Goal: Information Seeking & Learning: Check status

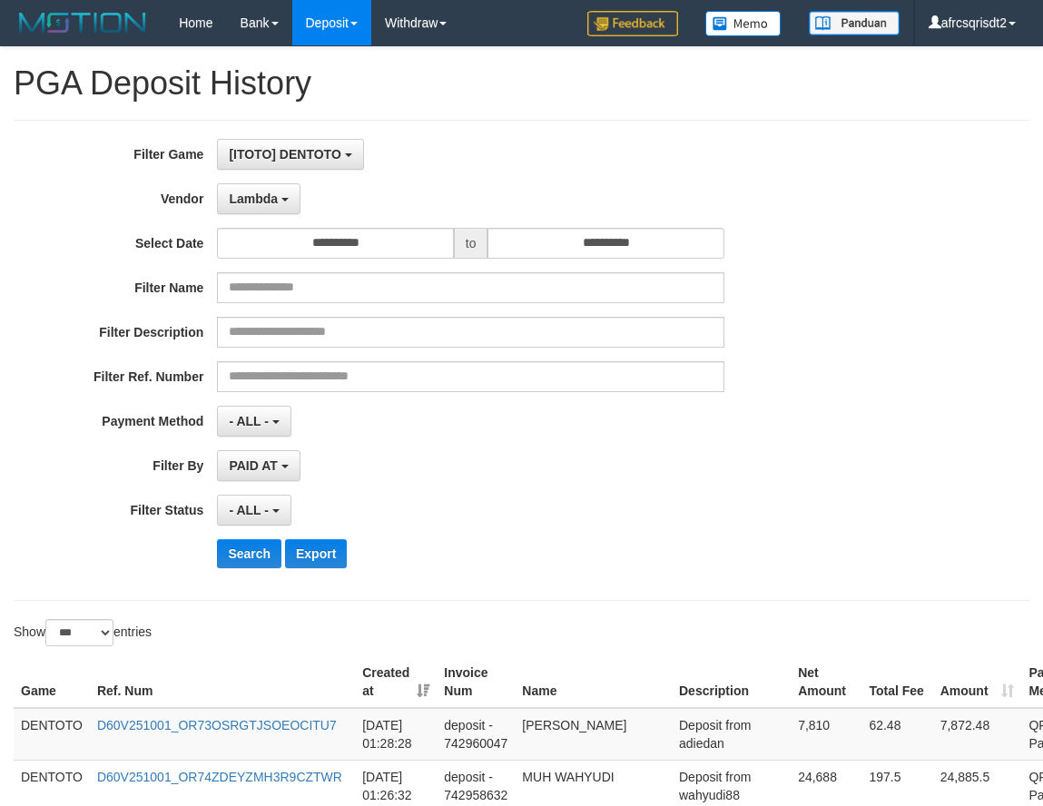
select select "**********"
select select "***"
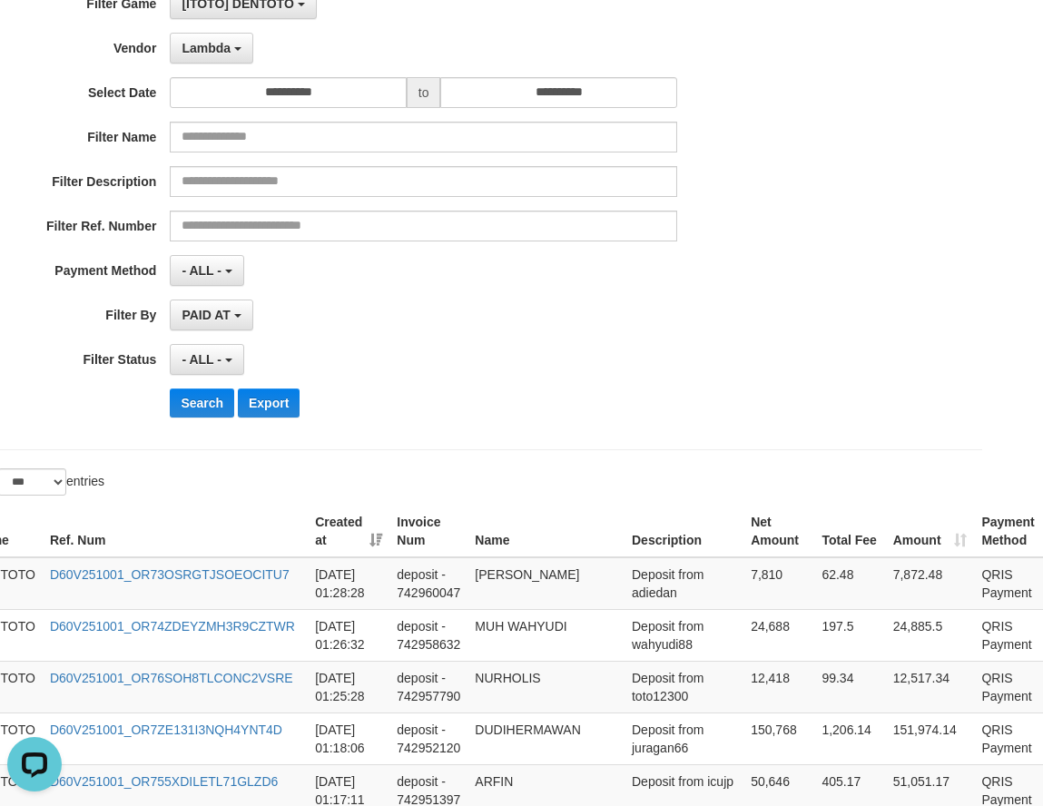
scroll to position [0, 47]
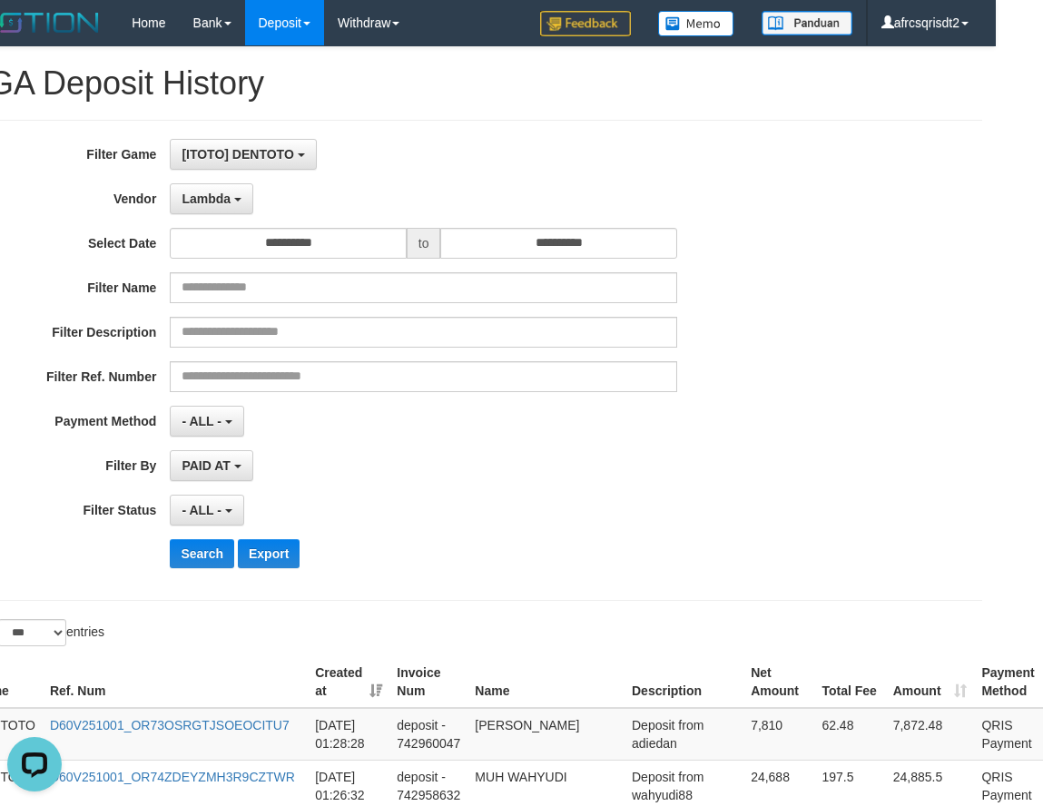
click at [594, 459] on div "PAID AT PAID AT CREATED AT" at bounding box center [423, 465] width 507 height 31
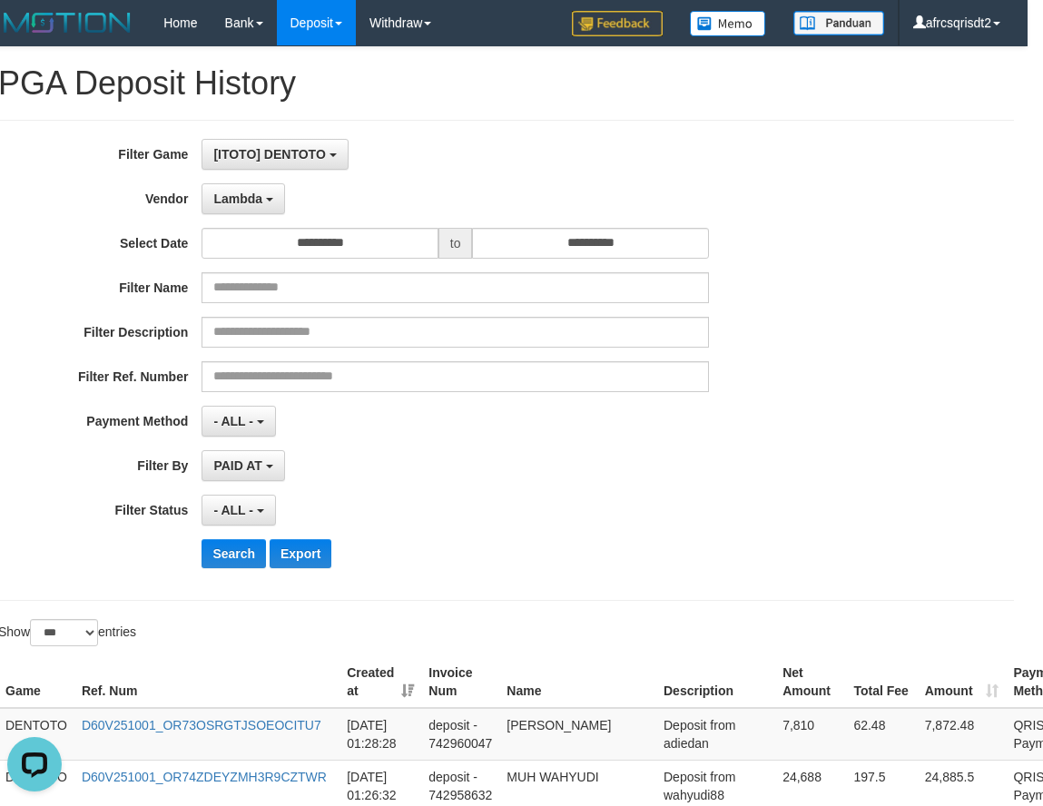
scroll to position [0, 0]
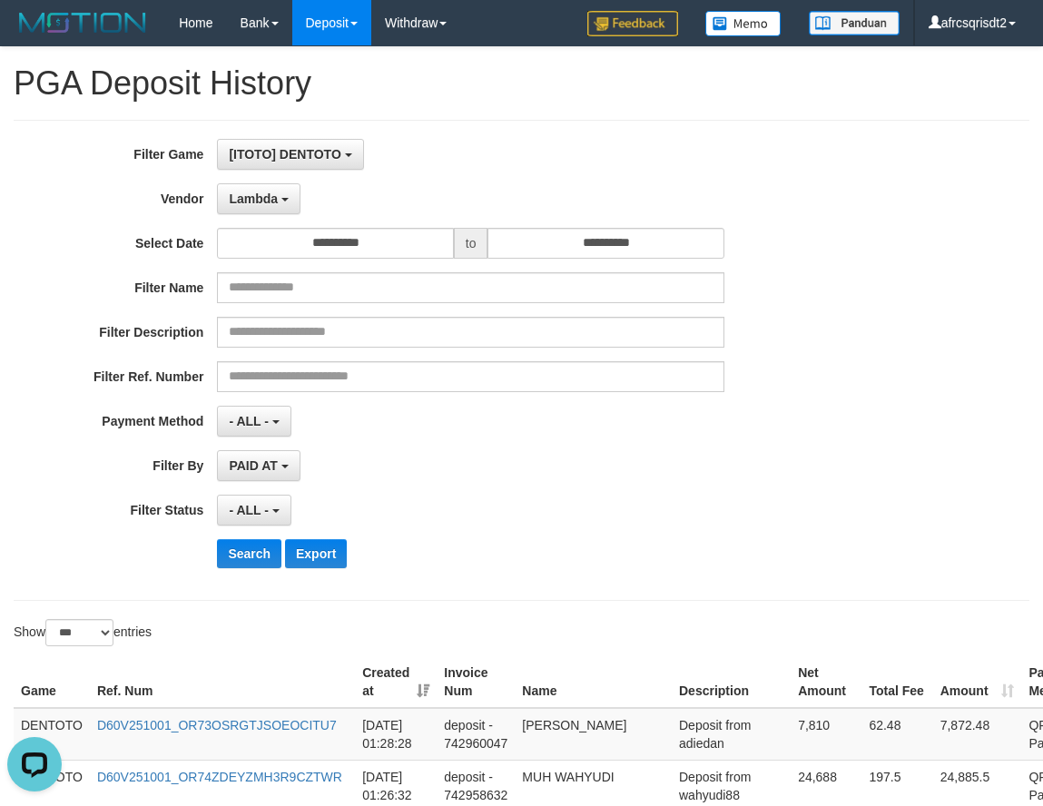
click at [414, 448] on div "**********" at bounding box center [435, 360] width 870 height 443
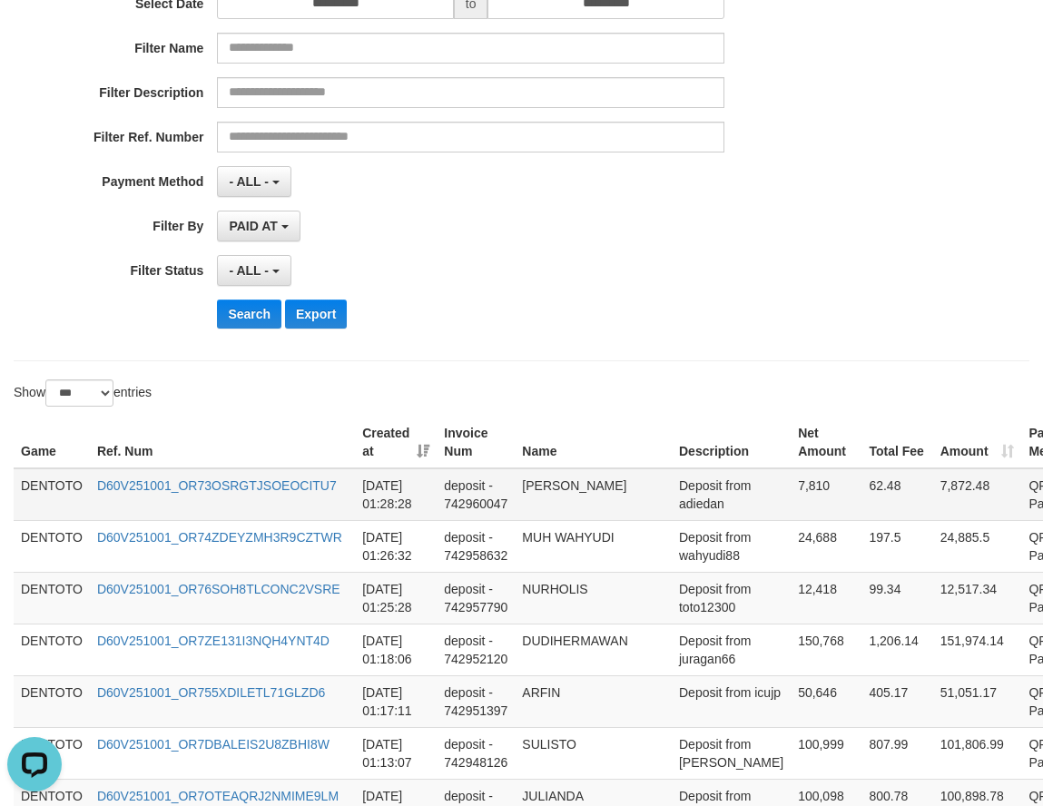
scroll to position [302, 0]
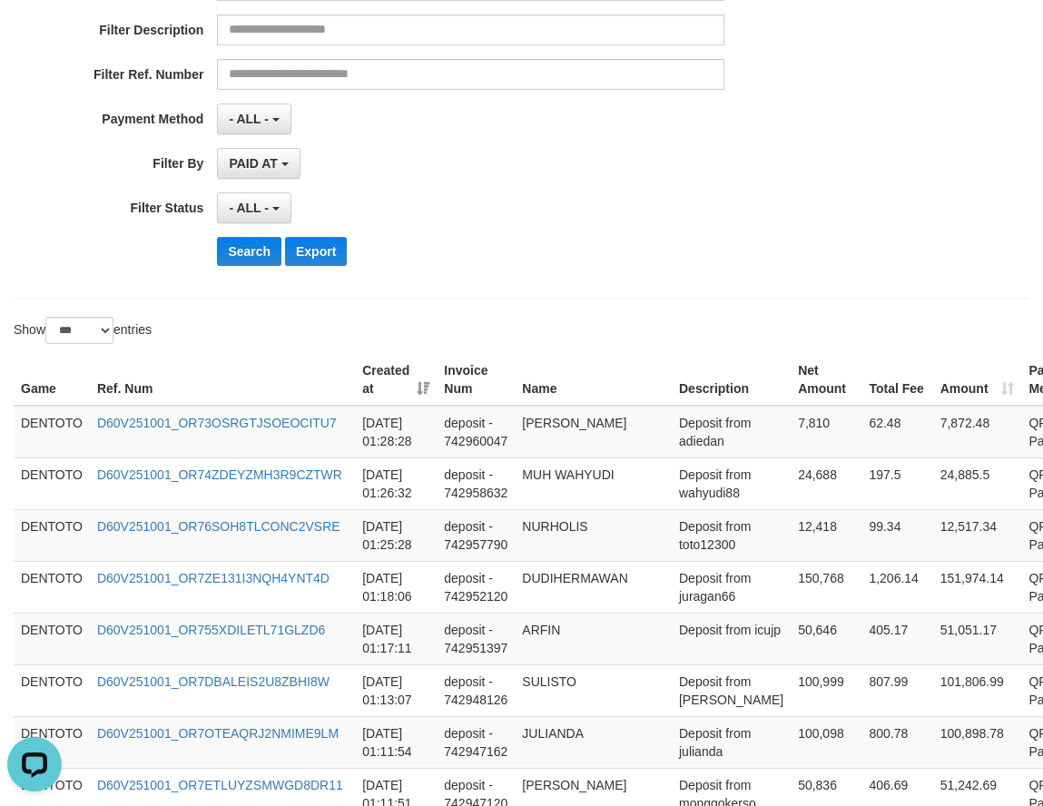
click at [265, 326] on div "Show ** ** ** *** entries" at bounding box center [261, 333] width 495 height 32
click at [241, 247] on button "Search" at bounding box center [249, 251] width 64 height 29
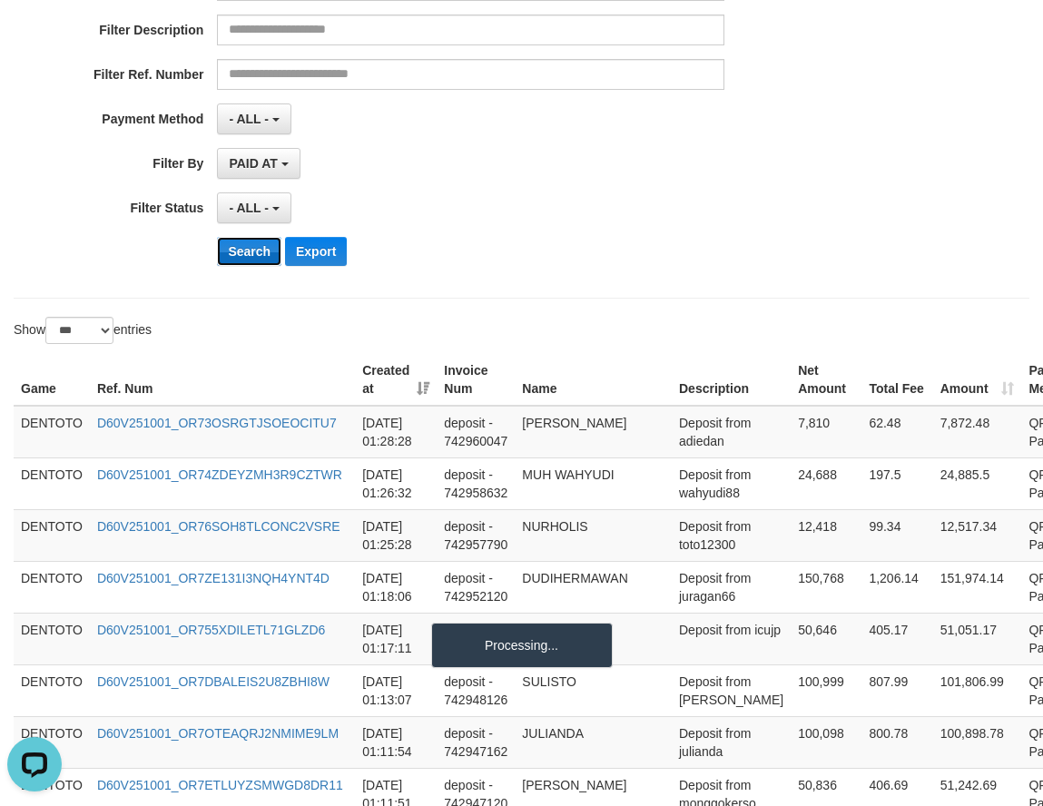
click at [241, 247] on button "Search" at bounding box center [249, 251] width 64 height 29
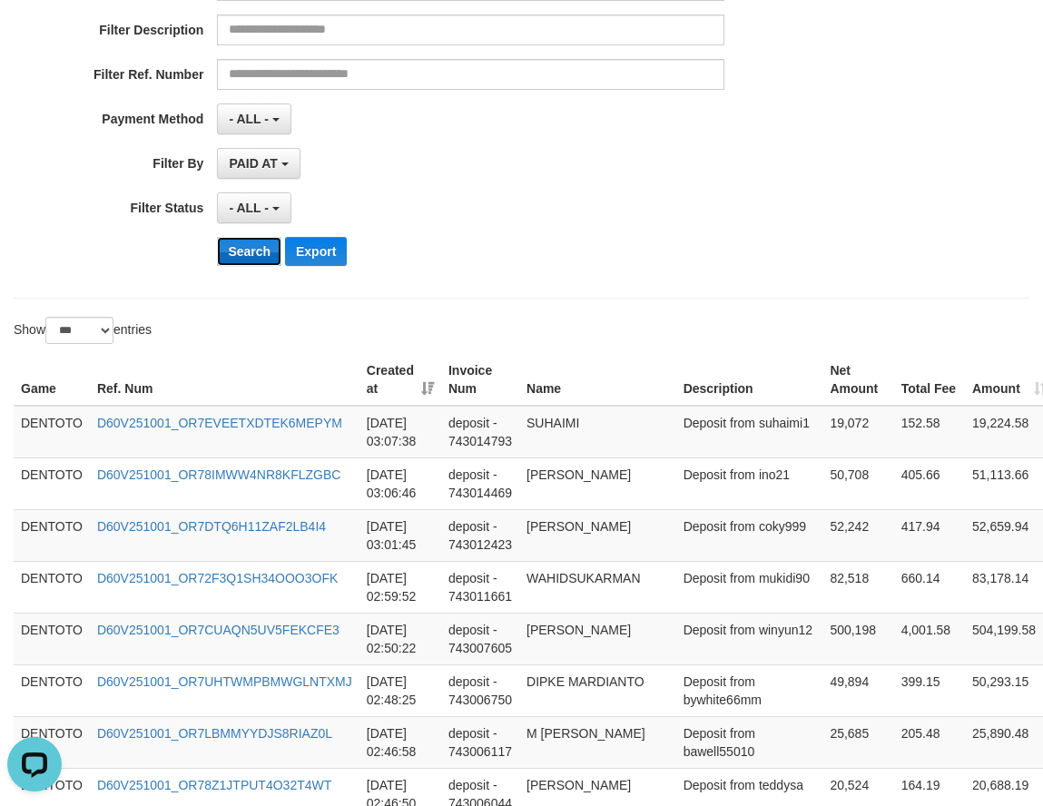
click at [241, 247] on button "Search" at bounding box center [249, 251] width 64 height 29
click at [42, 420] on td "DENTOTO" at bounding box center [52, 432] width 76 height 53
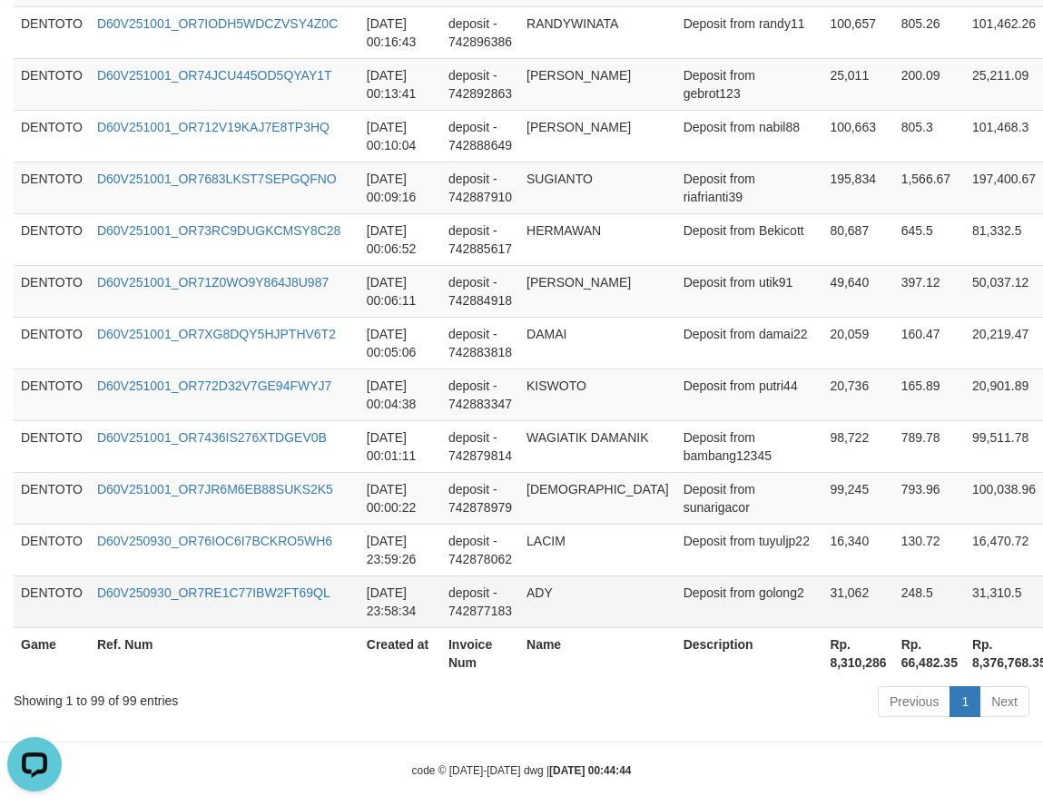
scroll to position [5221, 74]
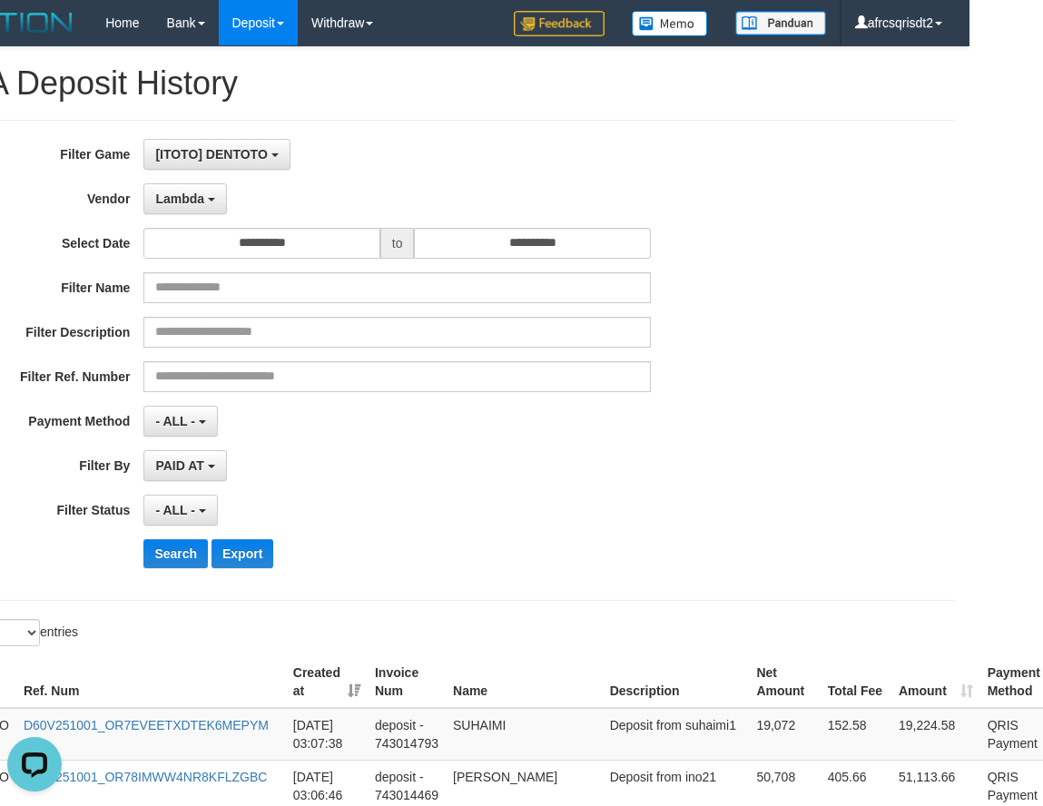
click at [842, 261] on div "**********" at bounding box center [447, 360] width 1043 height 443
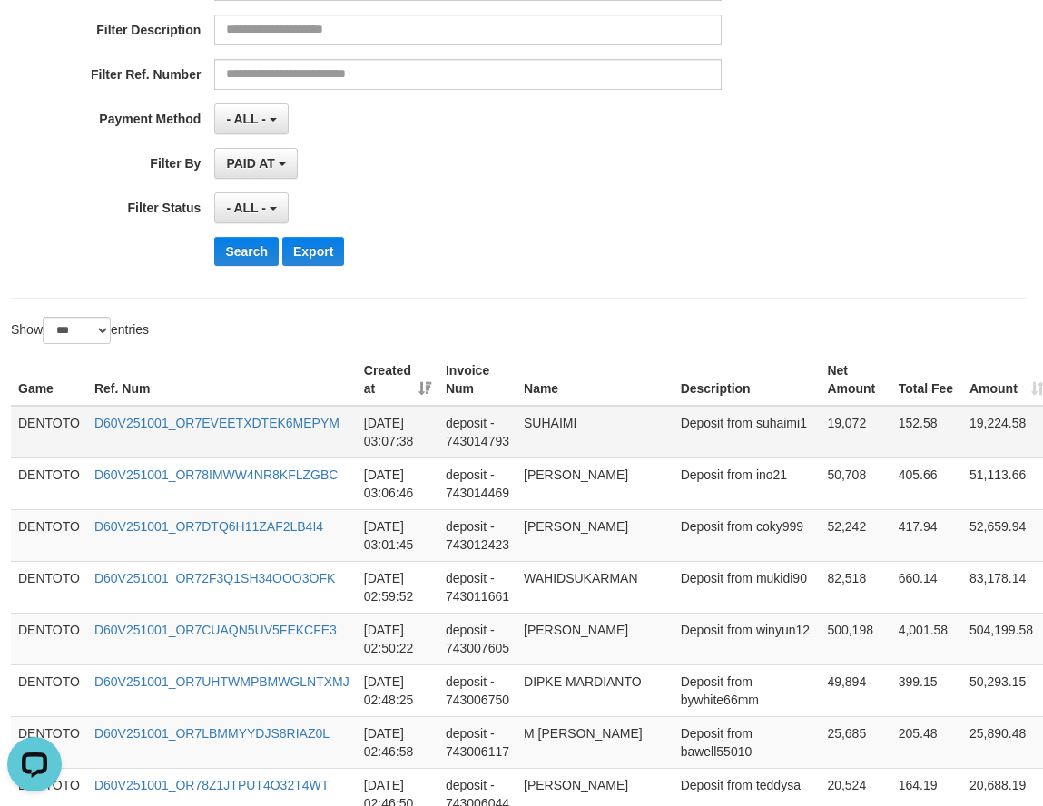
scroll to position [302, 0]
click at [50, 429] on td "DENTOTO" at bounding box center [52, 432] width 76 height 53
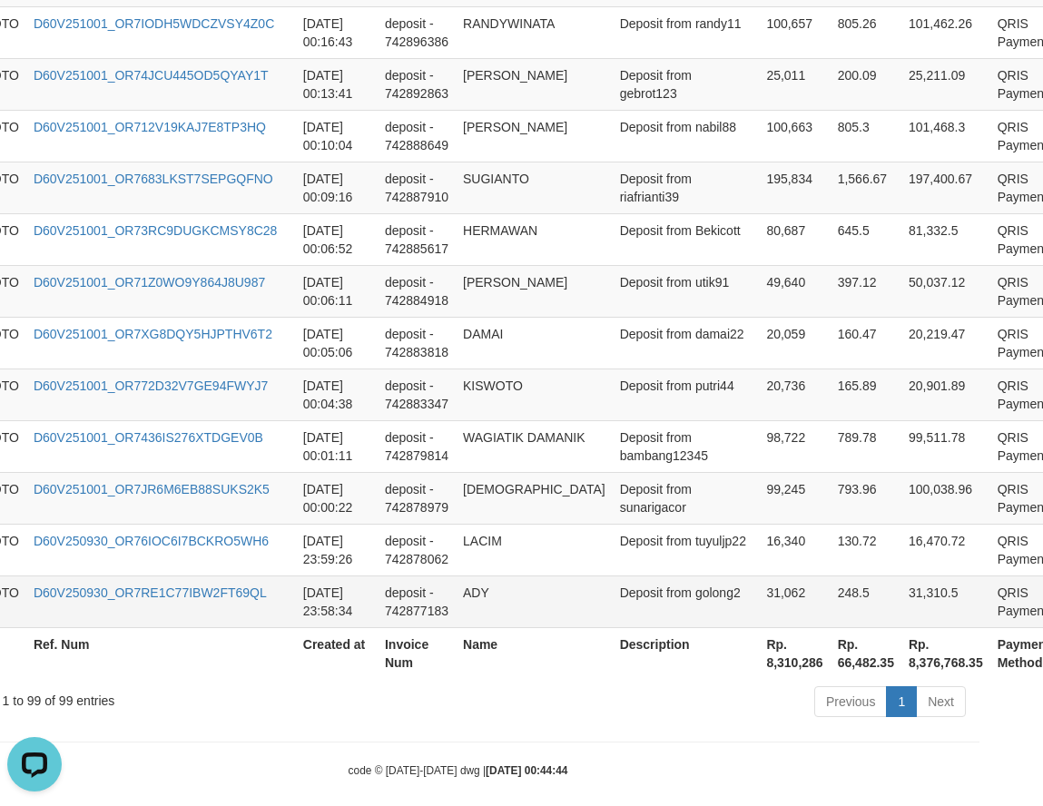
scroll to position [5221, 74]
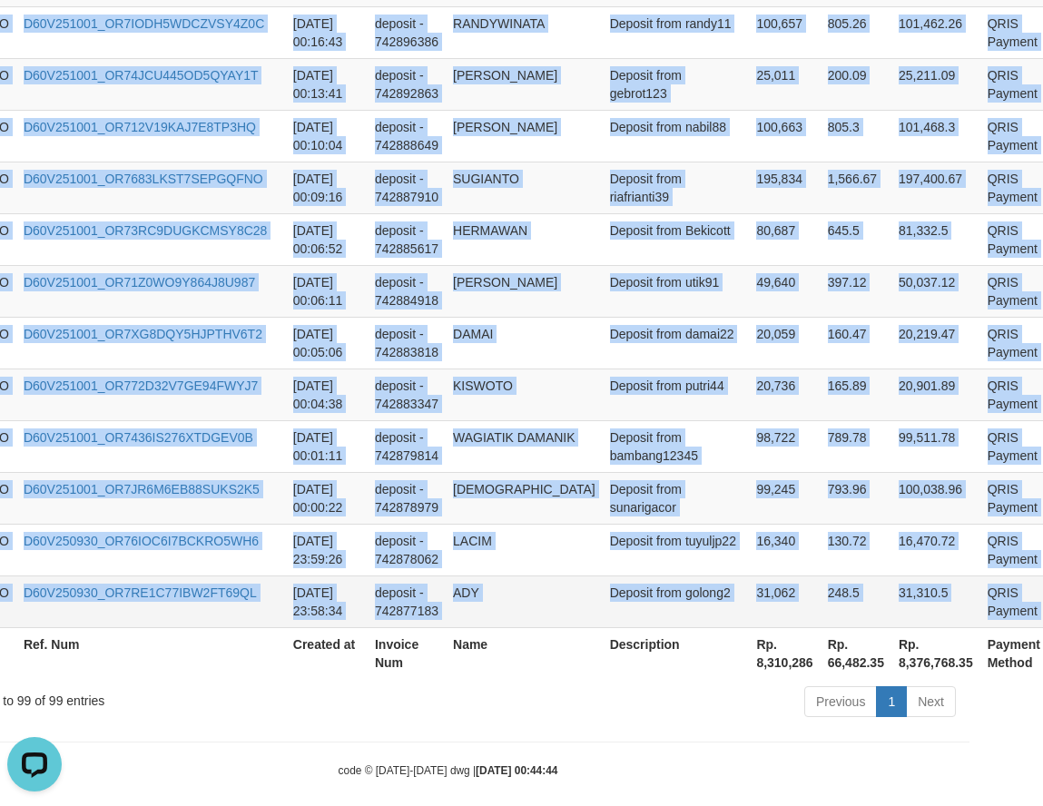
copy tbody "DENTOTO D60V251001_OR7EVEETXDTEK6MEPYM 2025-10-01 03:07:38 deposit - 743014793 …"
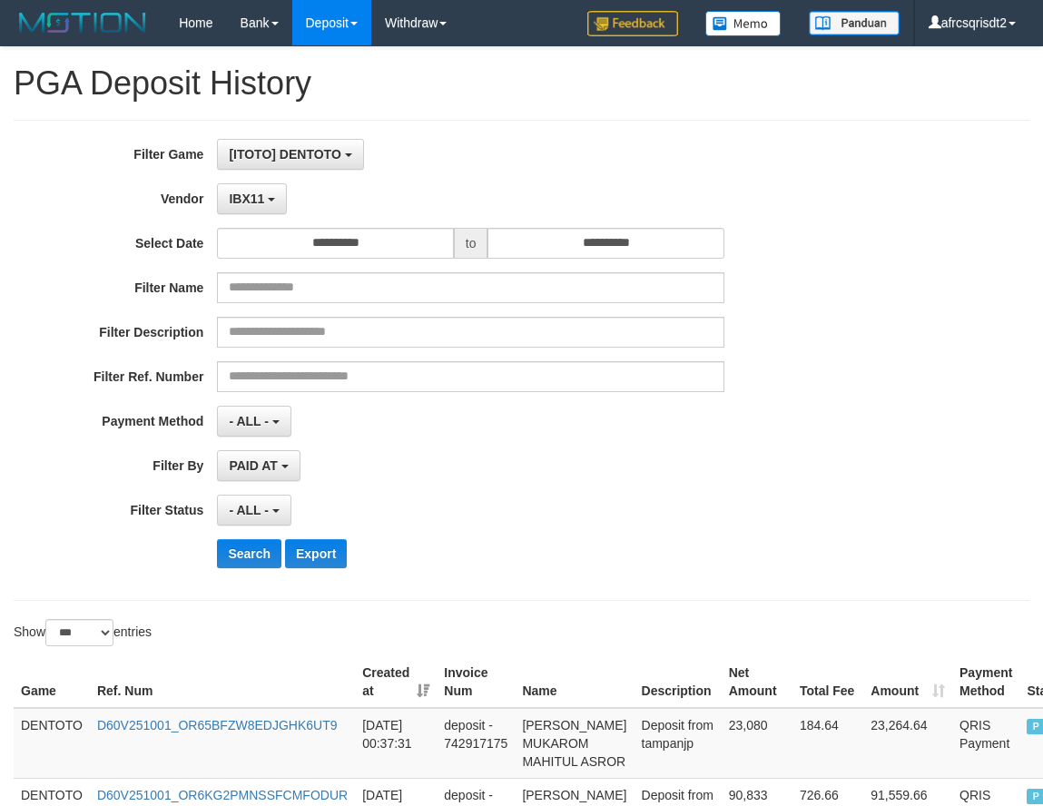
select select "**********"
select select "***"
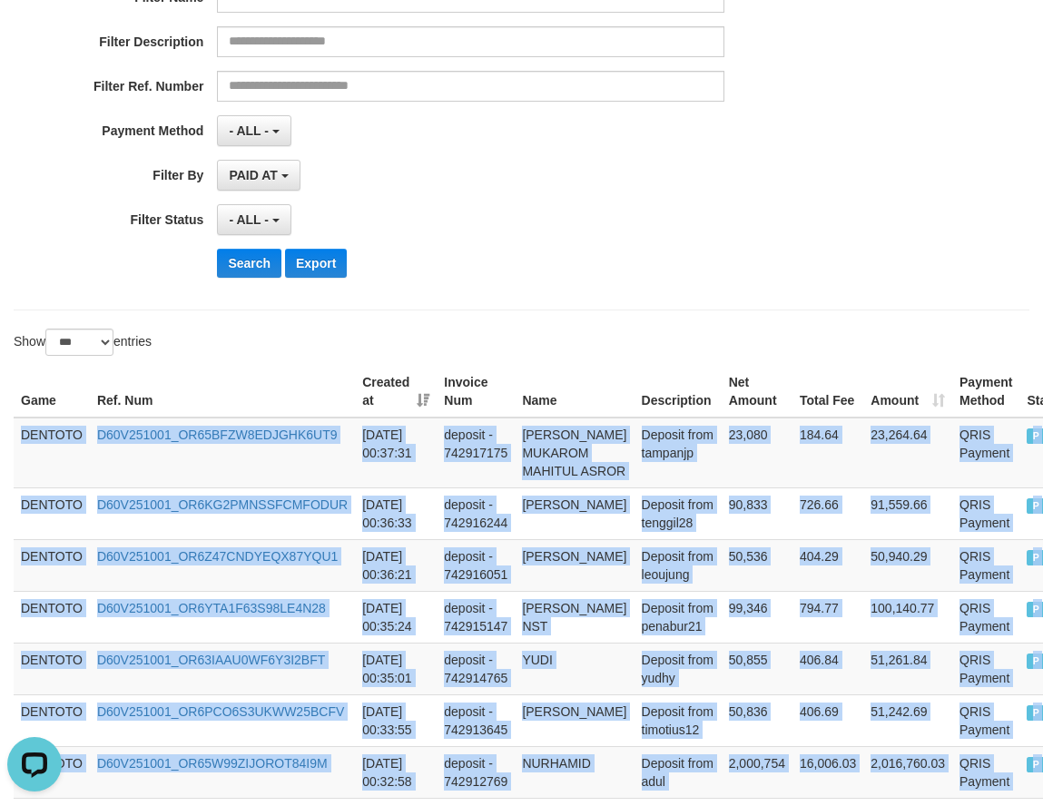
scroll to position [302, 0]
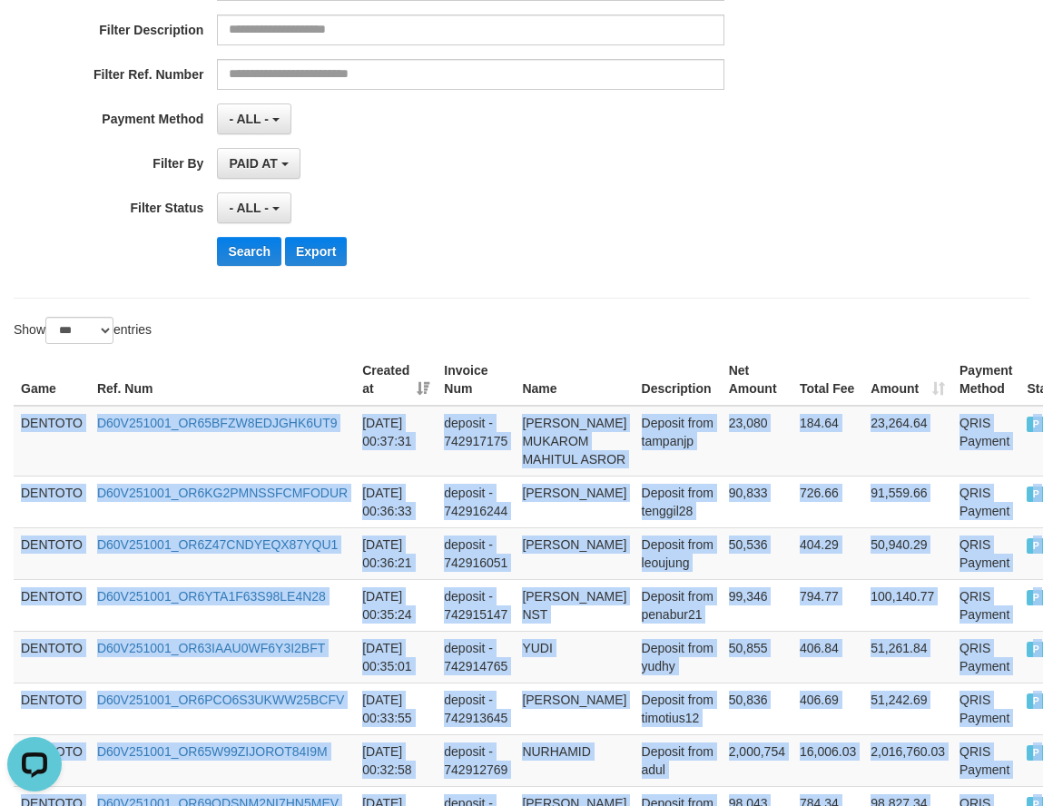
click at [582, 204] on div "- ALL - SELECT ALL - ALL - SELECT STATUS PENDING/UNPAID PAID CANCELED EXPIRED" at bounding box center [470, 207] width 507 height 31
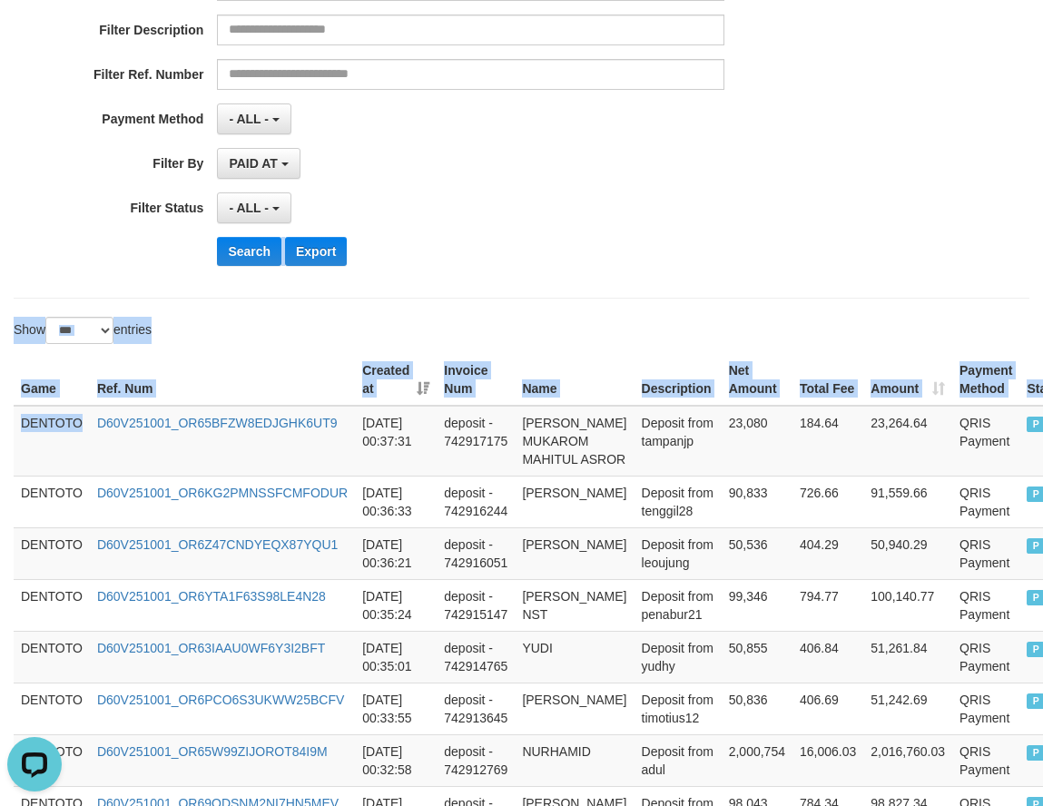
click at [556, 227] on div "**********" at bounding box center [435, 58] width 870 height 443
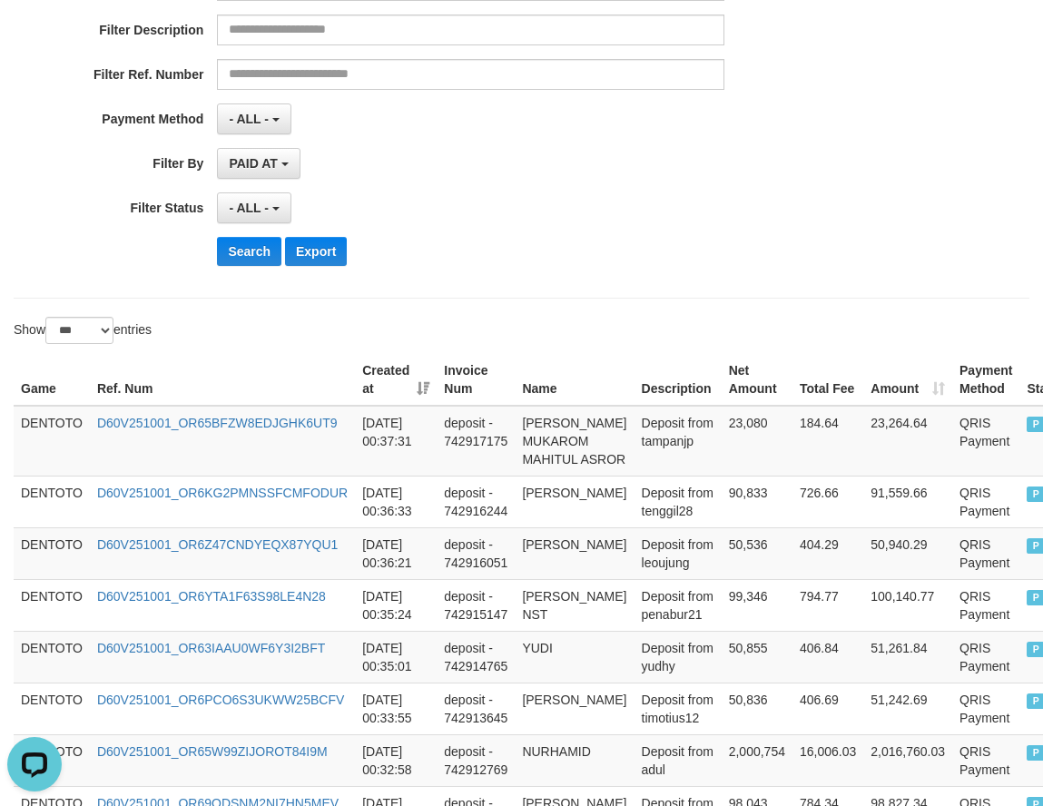
drag, startPoint x: 275, startPoint y: 298, endPoint x: 270, endPoint y: 290, distance: 9.8
click at [275, 298] on hr at bounding box center [522, 298] width 1016 height 1
click at [258, 254] on button "Search" at bounding box center [249, 251] width 64 height 29
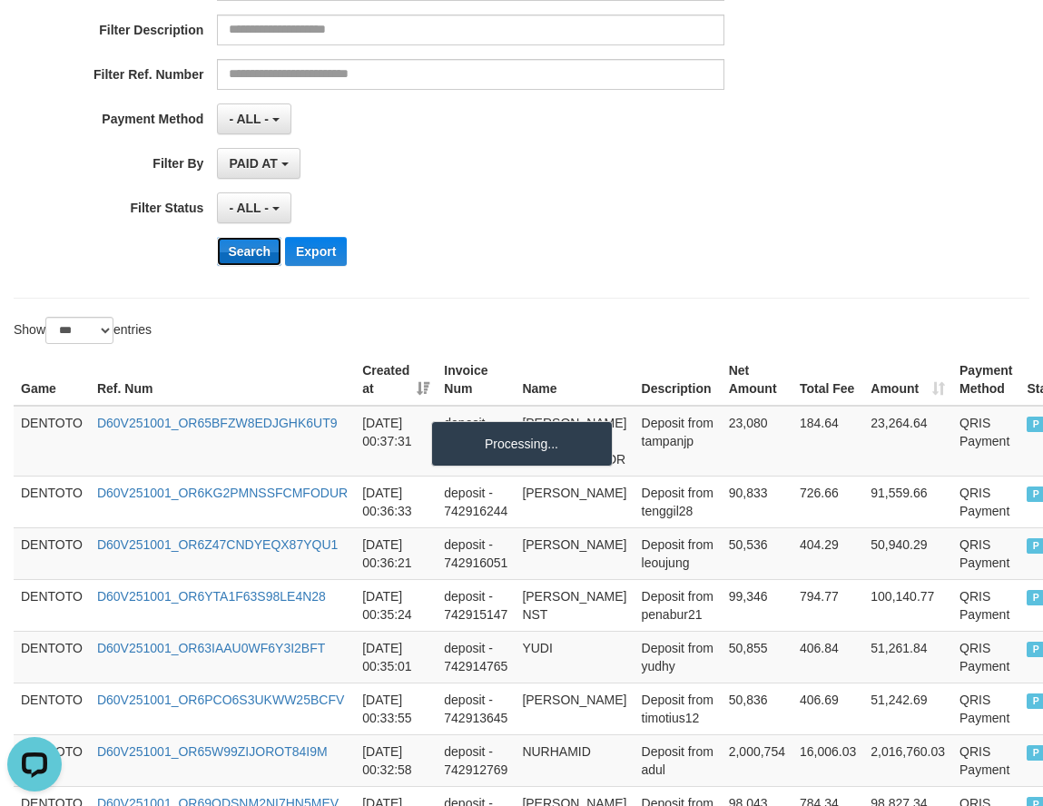
click at [258, 254] on button "Search" at bounding box center [249, 251] width 64 height 29
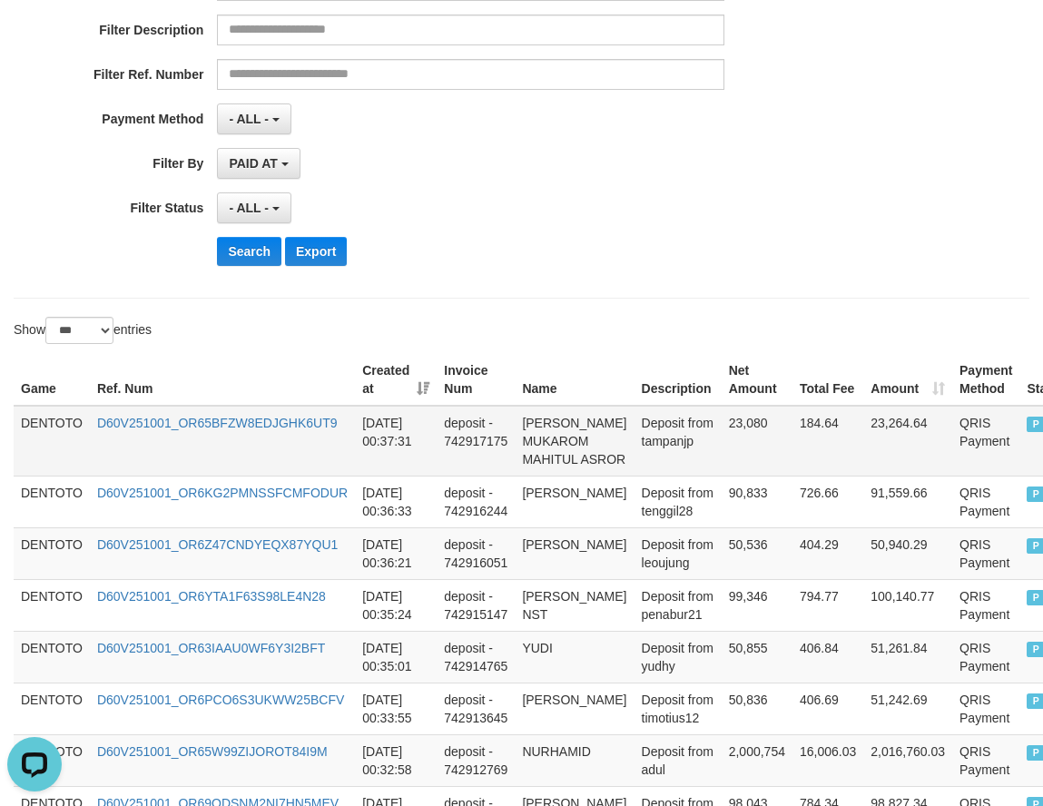
click at [25, 435] on td "DENTOTO" at bounding box center [52, 441] width 76 height 71
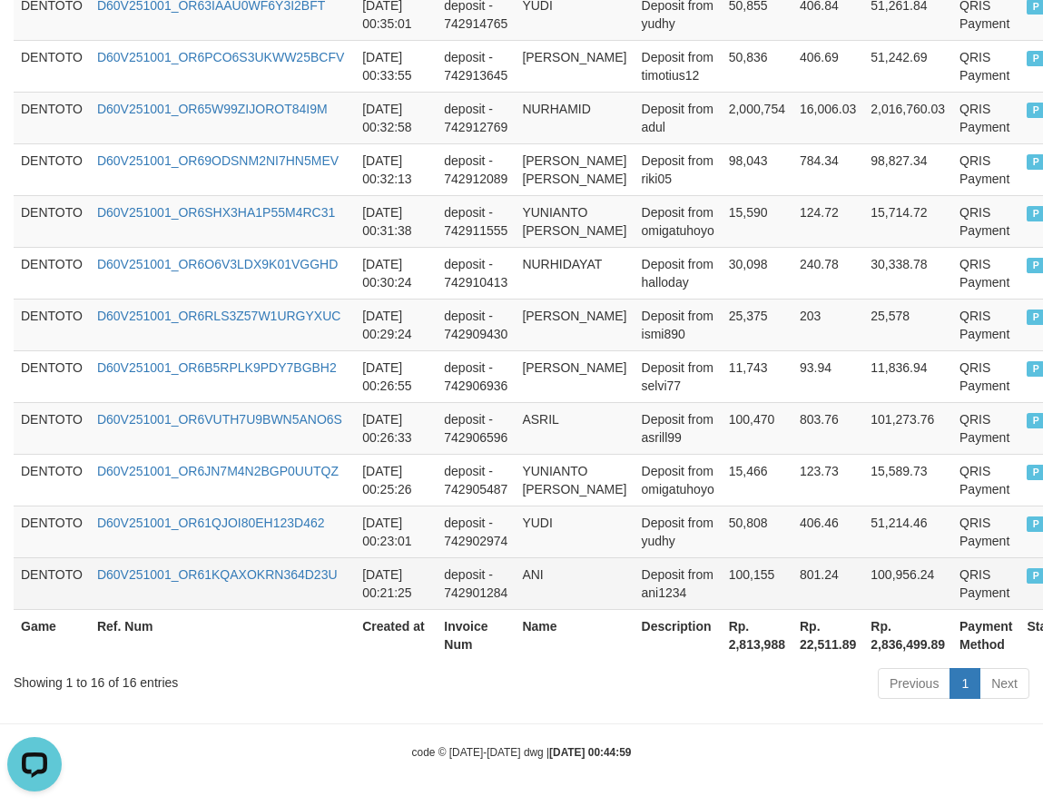
scroll to position [1036, 5]
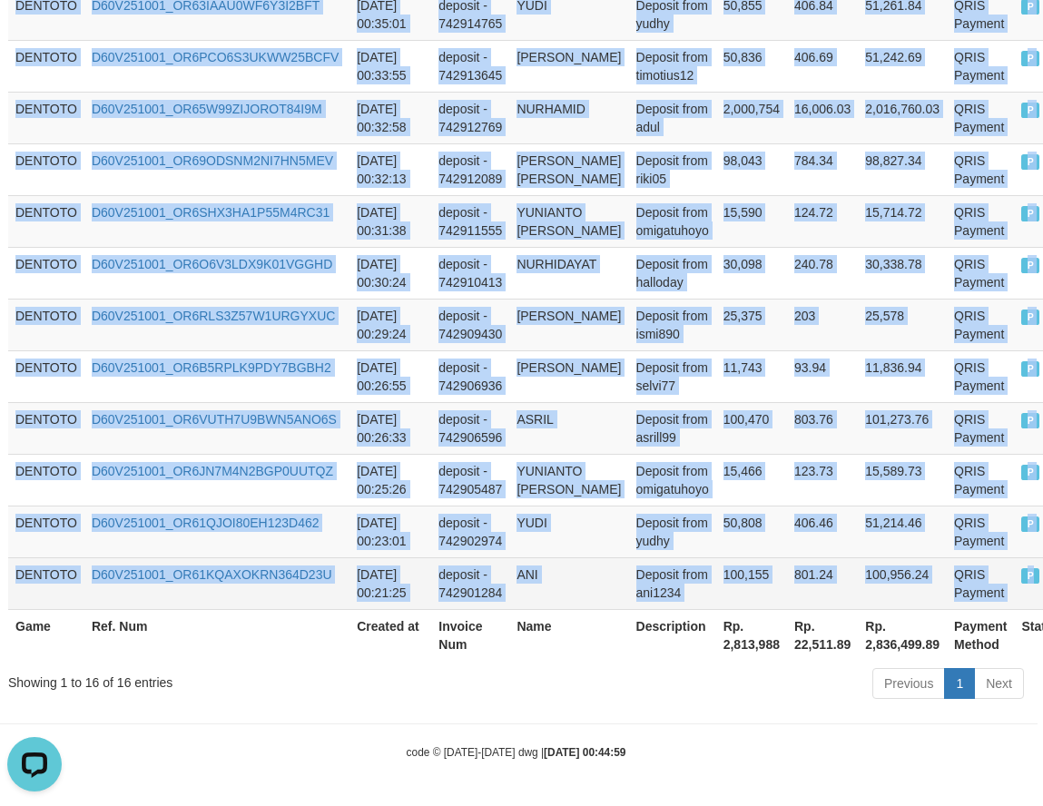
click at [1015, 575] on td "P" at bounding box center [1041, 583] width 54 height 52
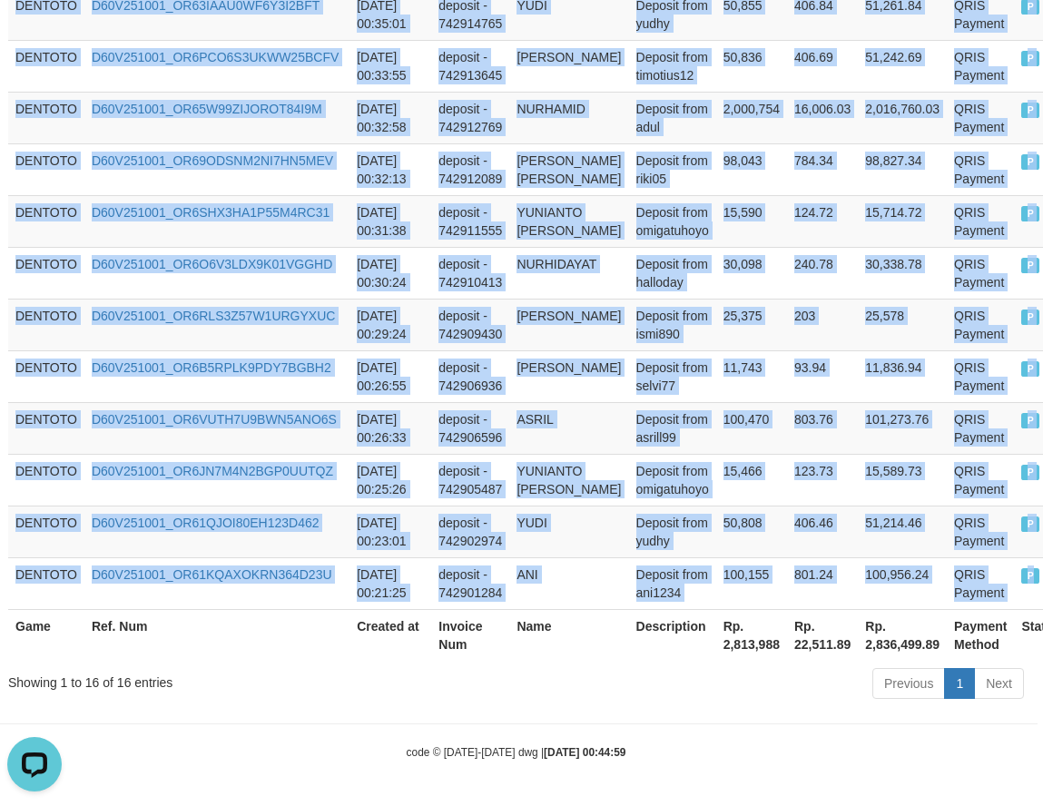
copy tbody "DENTOTO D60V251001_OR65BFZW8EDJGHK6UT9 2025-10-01 00:37:31 deposit - 742917175 …"
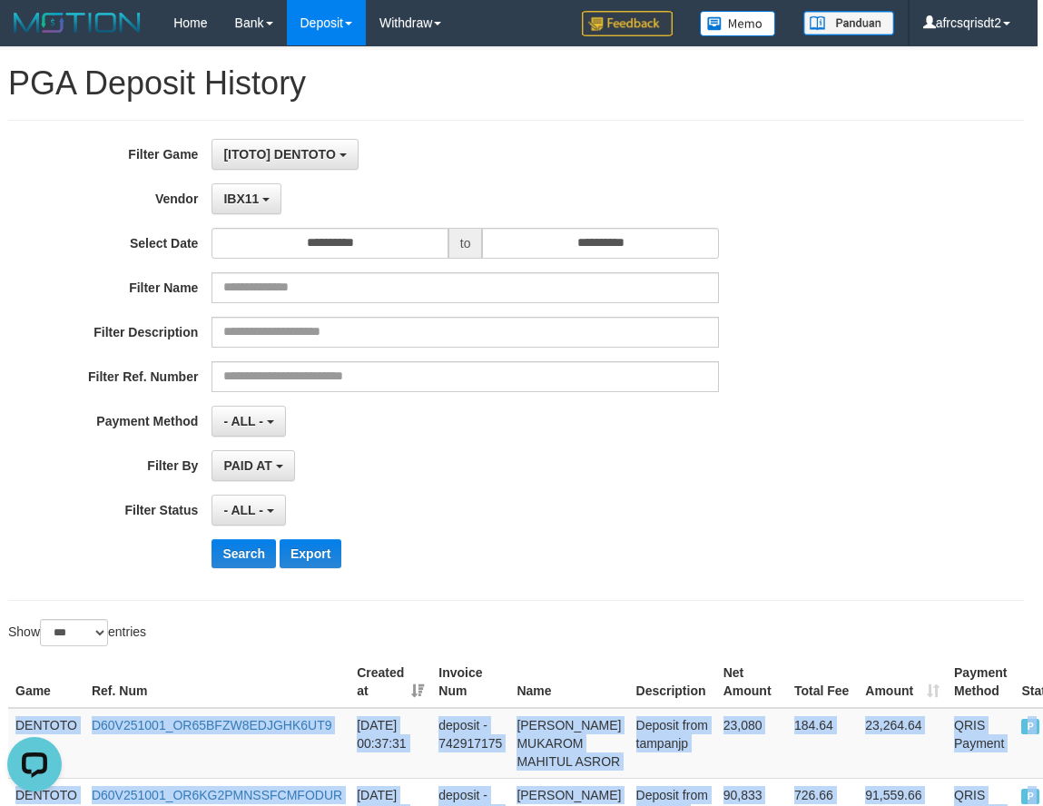
scroll to position [302, 5]
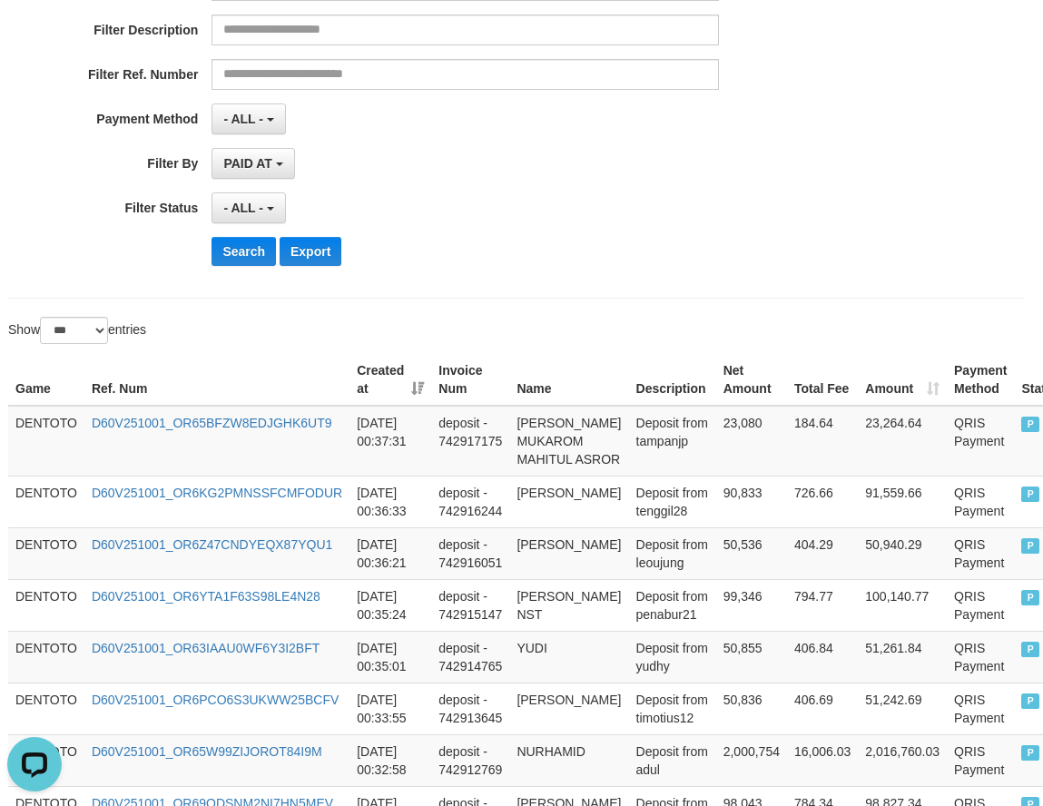
click at [681, 364] on th "Description" at bounding box center [672, 380] width 87 height 52
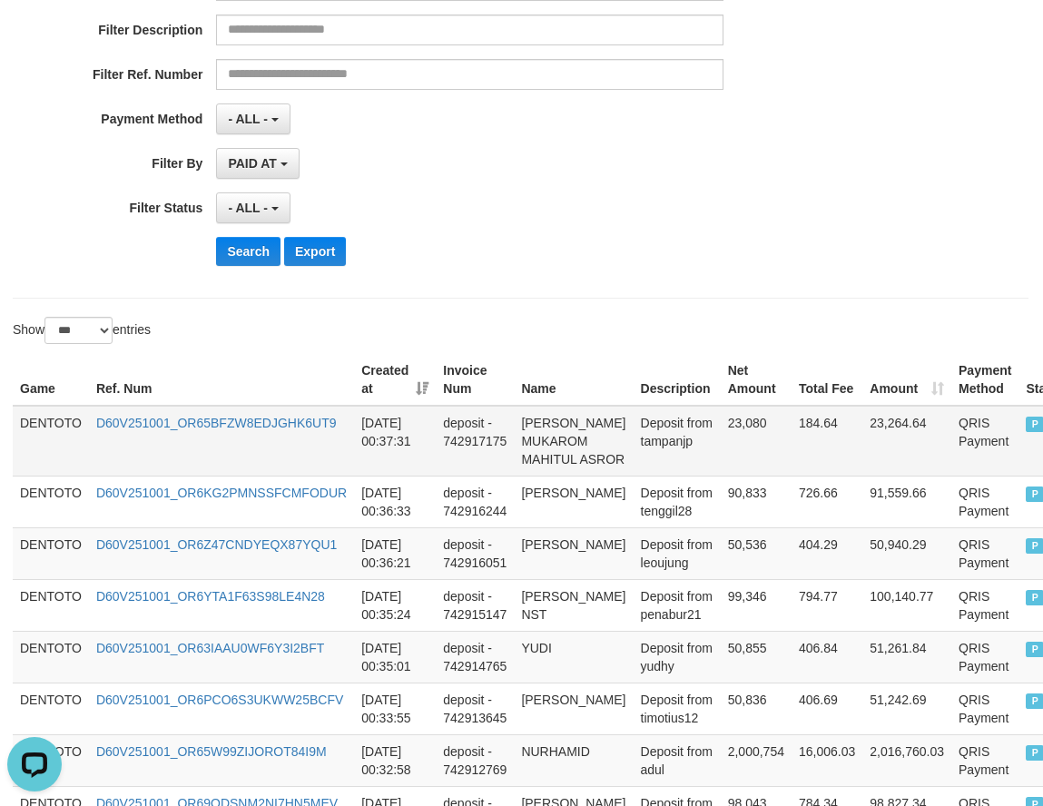
scroll to position [302, 0]
click at [60, 418] on td "DENTOTO" at bounding box center [52, 441] width 76 height 71
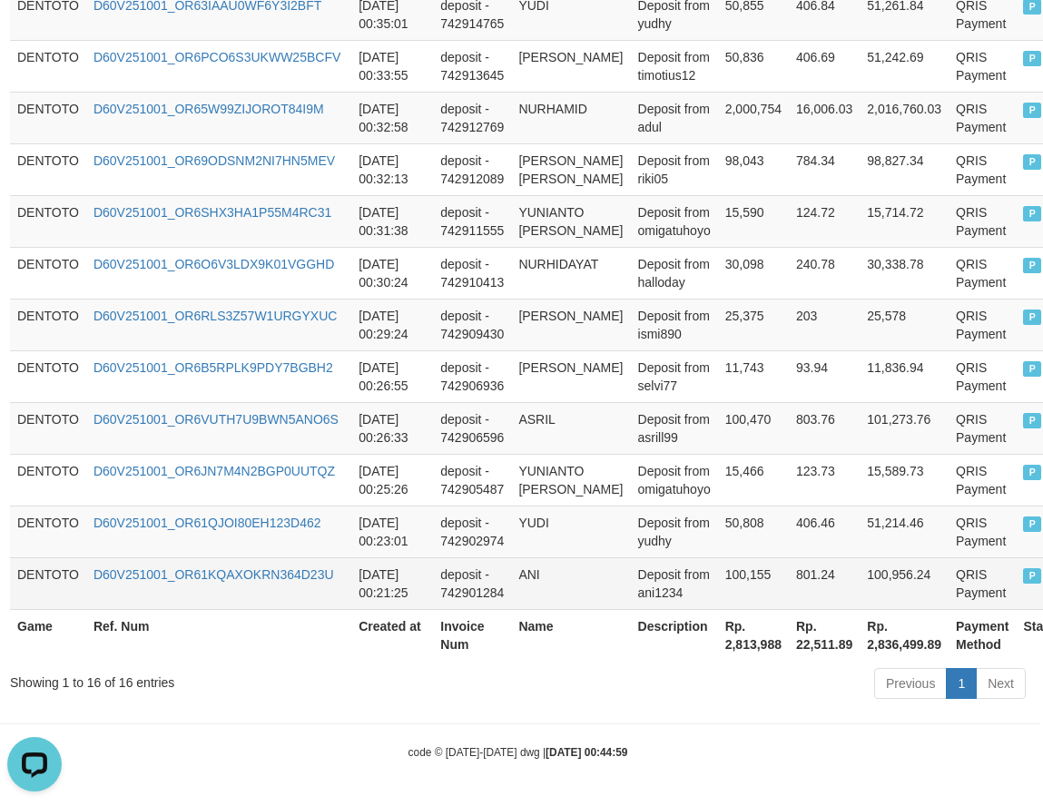
scroll to position [1036, 5]
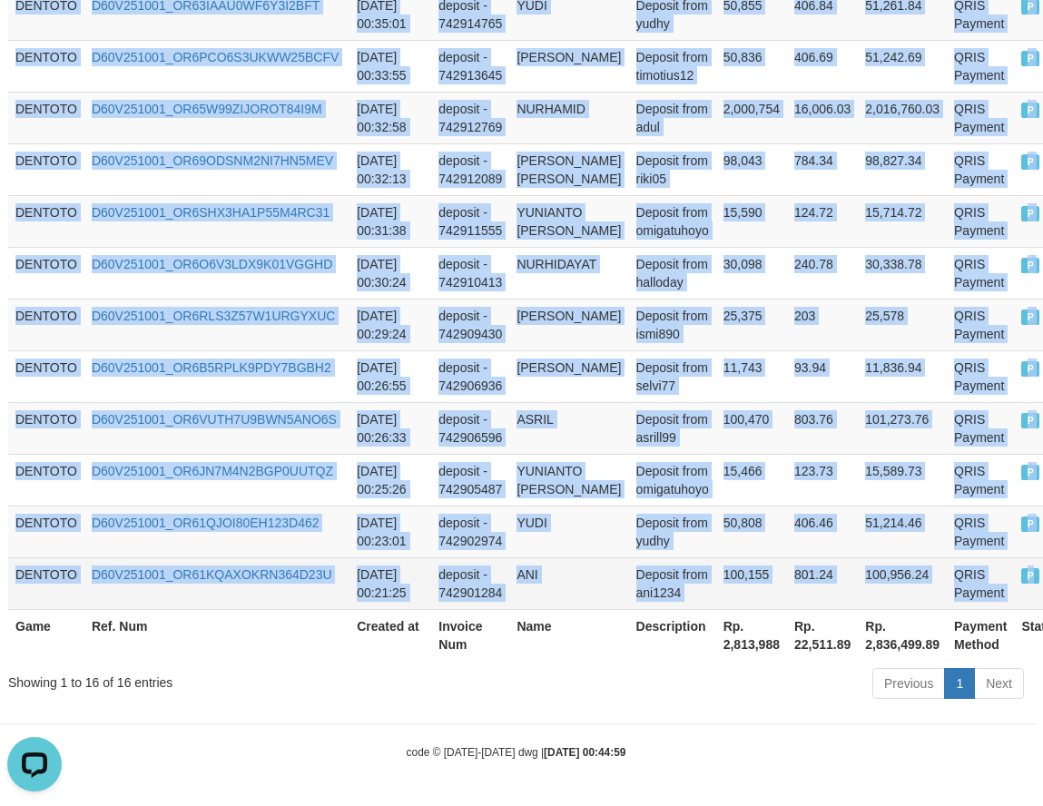
click at [1014, 587] on td "P" at bounding box center [1041, 583] width 54 height 52
copy tbody "DENTOTO D60V251001_OR65BFZW8EDJGHK6UT9 2025-10-01 00:37:31 deposit - 742917175 …"
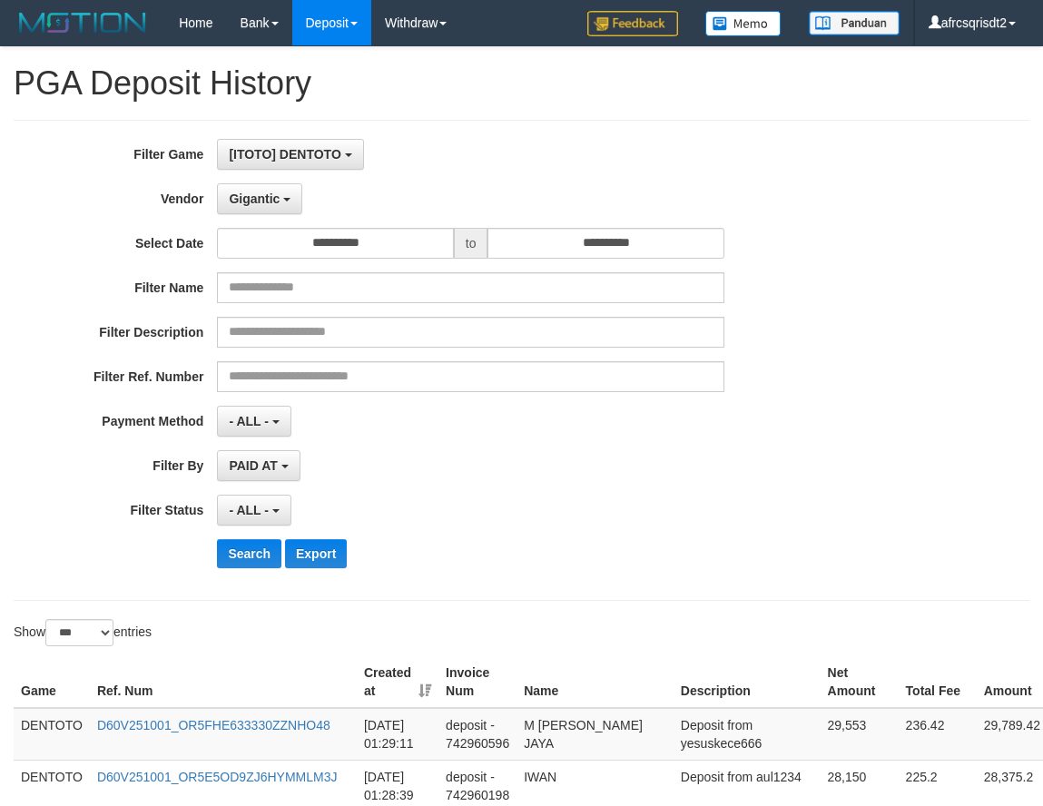
select select "**********"
select select "***"
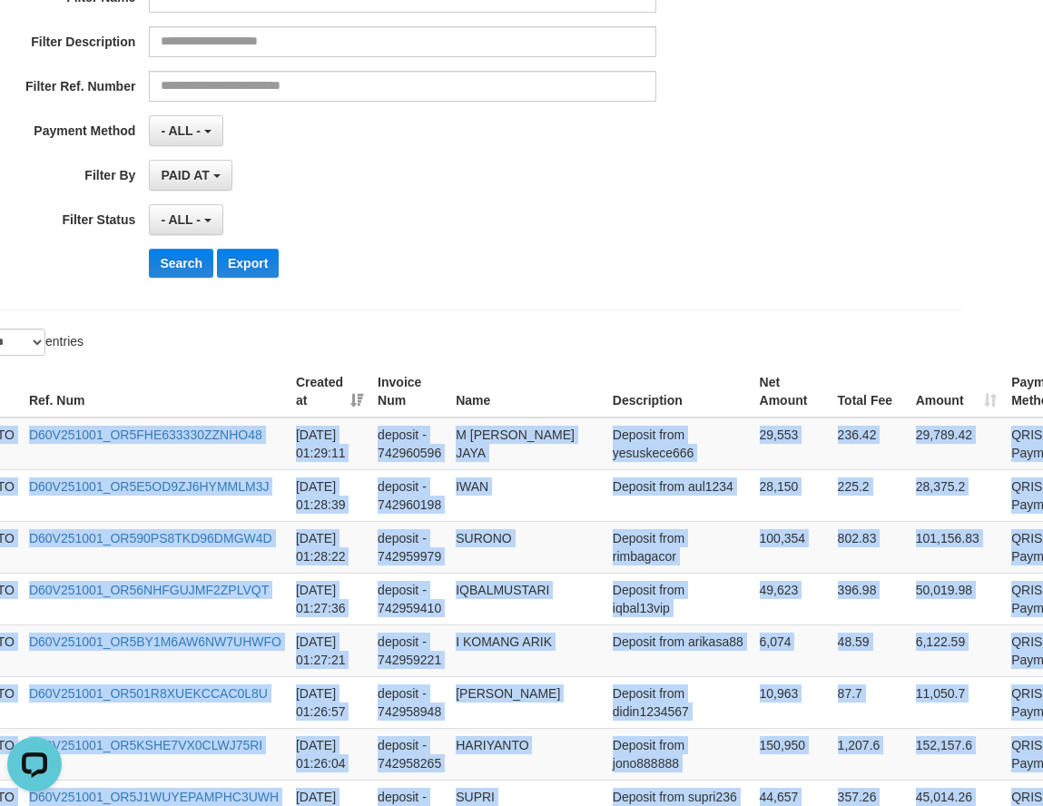
scroll to position [302, 68]
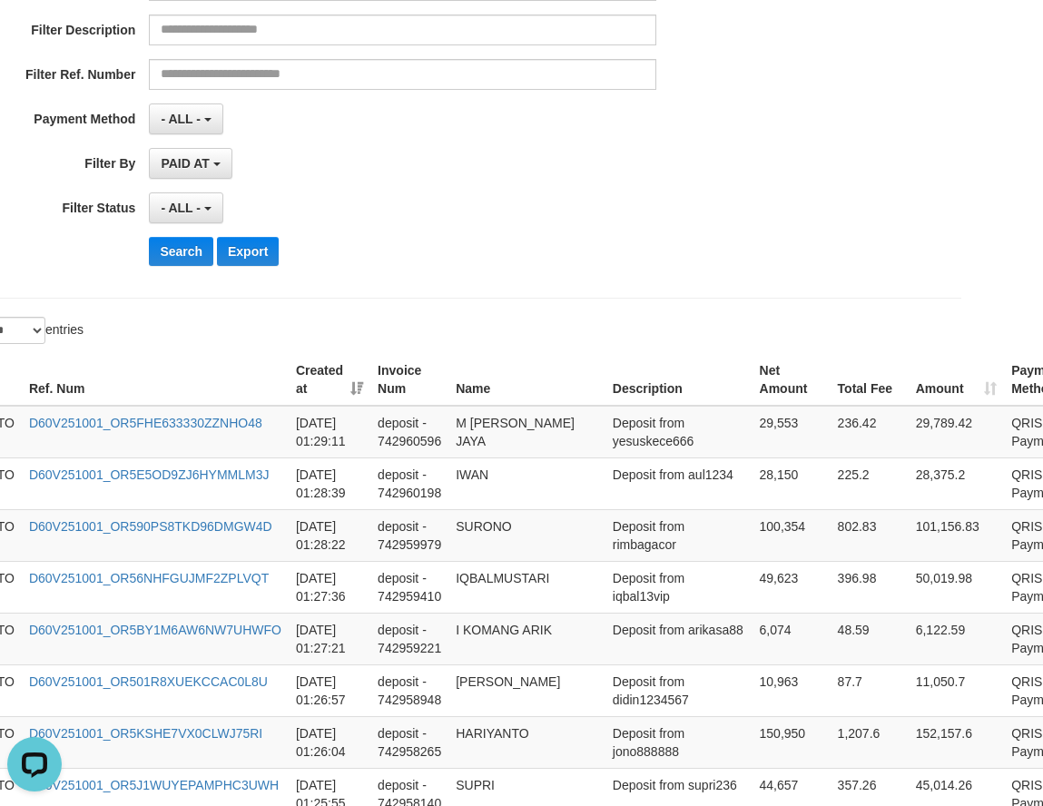
click at [575, 185] on div "**********" at bounding box center [367, 58] width 870 height 443
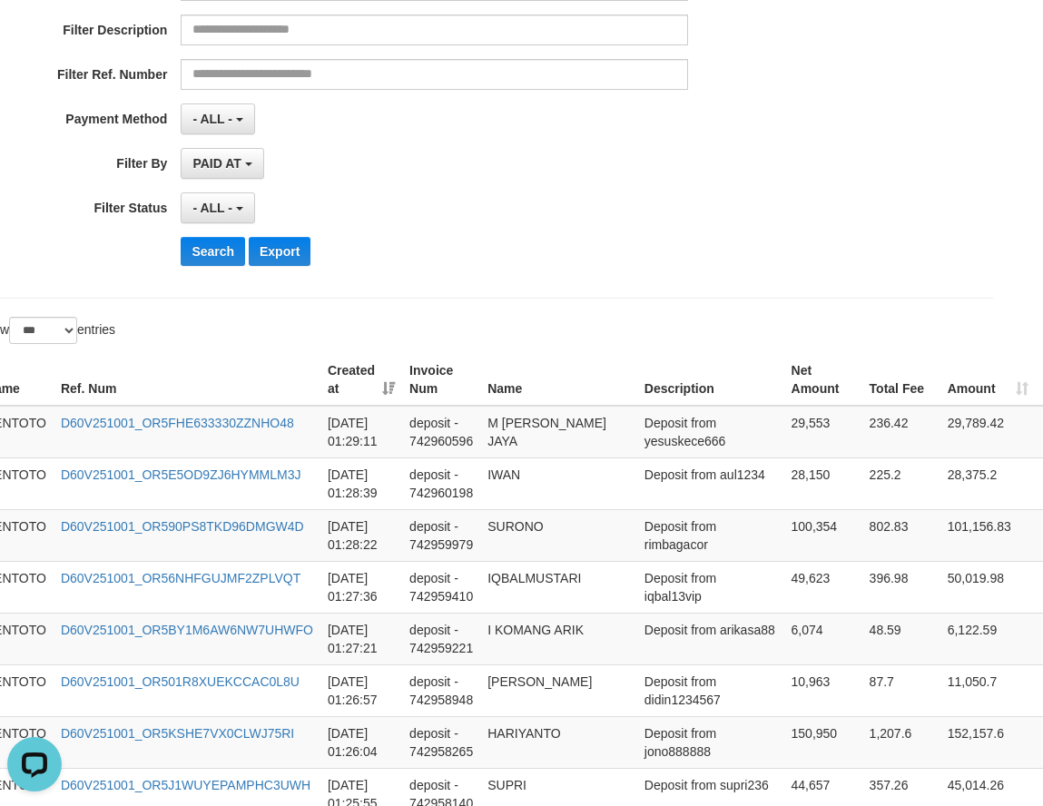
scroll to position [302, 0]
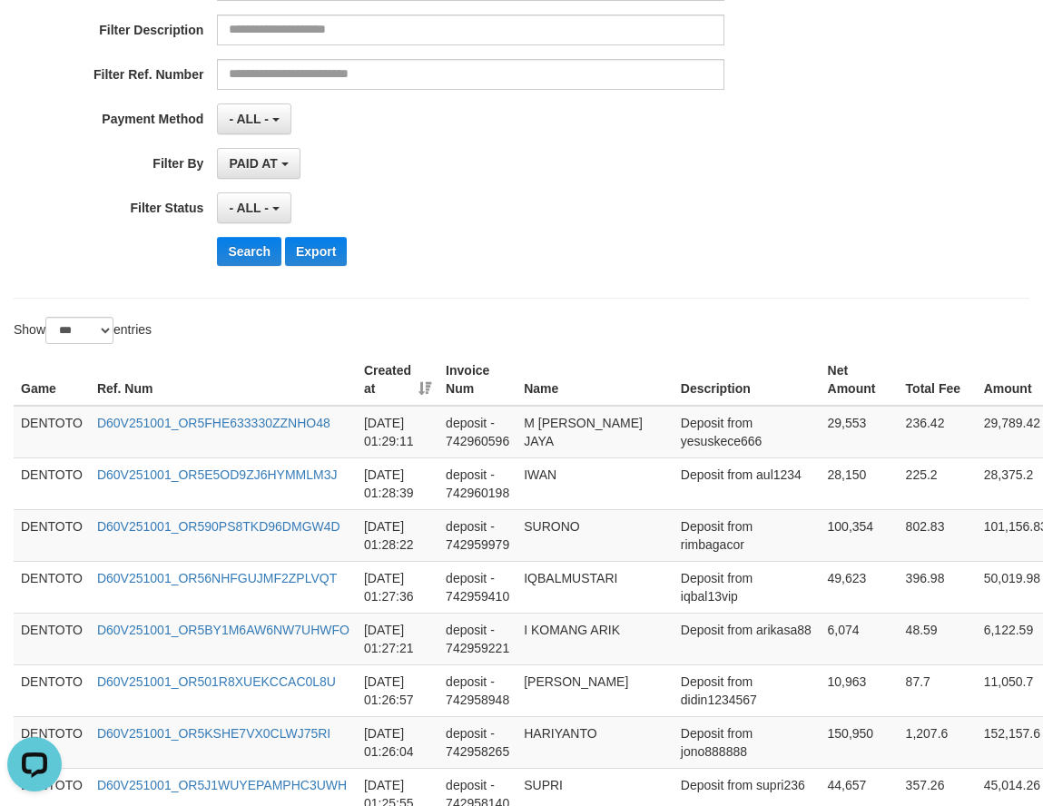
click at [250, 242] on button "Search" at bounding box center [249, 251] width 64 height 29
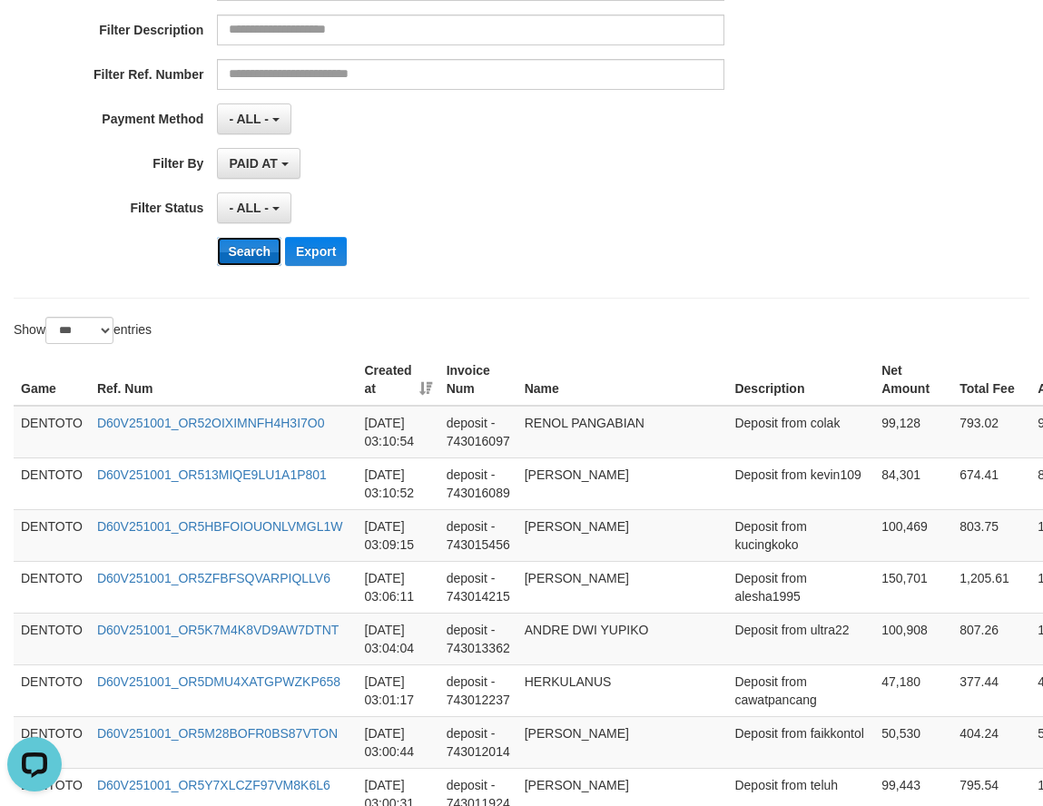
click at [250, 242] on button "Search" at bounding box center [249, 251] width 64 height 29
click at [58, 418] on td "DENTOTO" at bounding box center [52, 432] width 76 height 53
drag, startPoint x: 58, startPoint y: 398, endPoint x: 58, endPoint y: 418, distance: 19.1
click at [58, 418] on td "DENTOTO" at bounding box center [52, 432] width 76 height 53
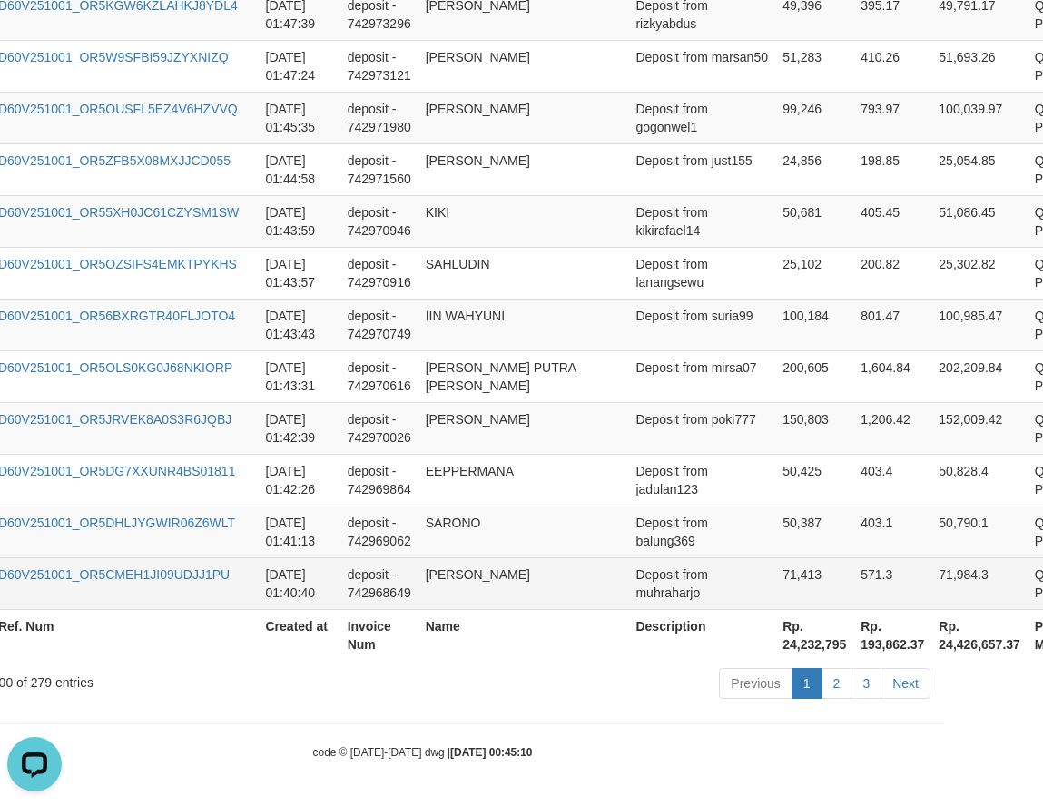
scroll to position [5273, 156]
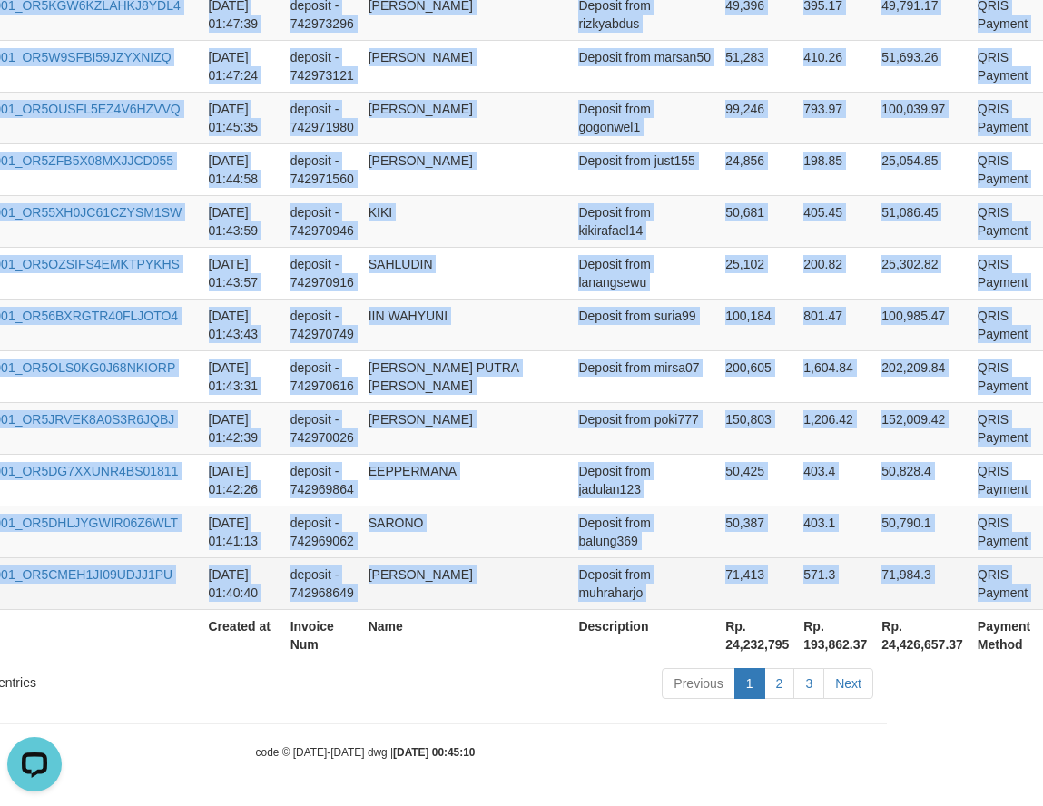
copy tbody "DENTOTO D60V251001_OR52OIXIMNFH4H3I7O0 2025-10-01 03:10:54 deposit - 743016097 …"
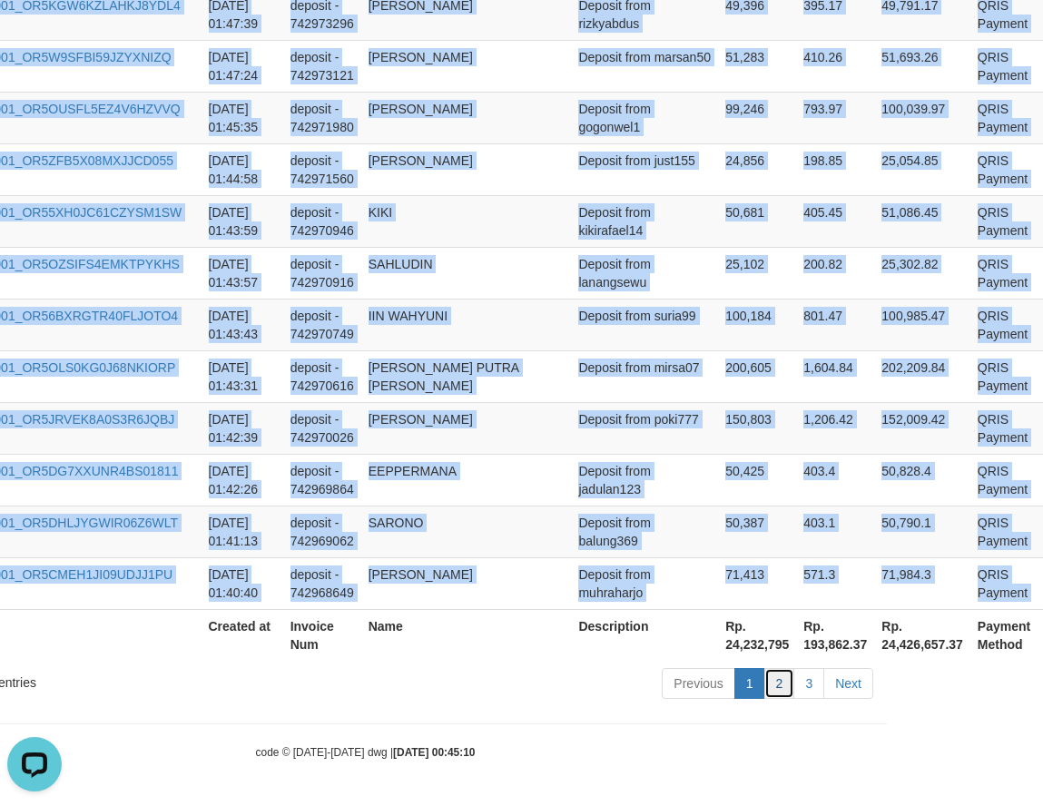
click at [781, 686] on link "2" at bounding box center [779, 683] width 31 height 31
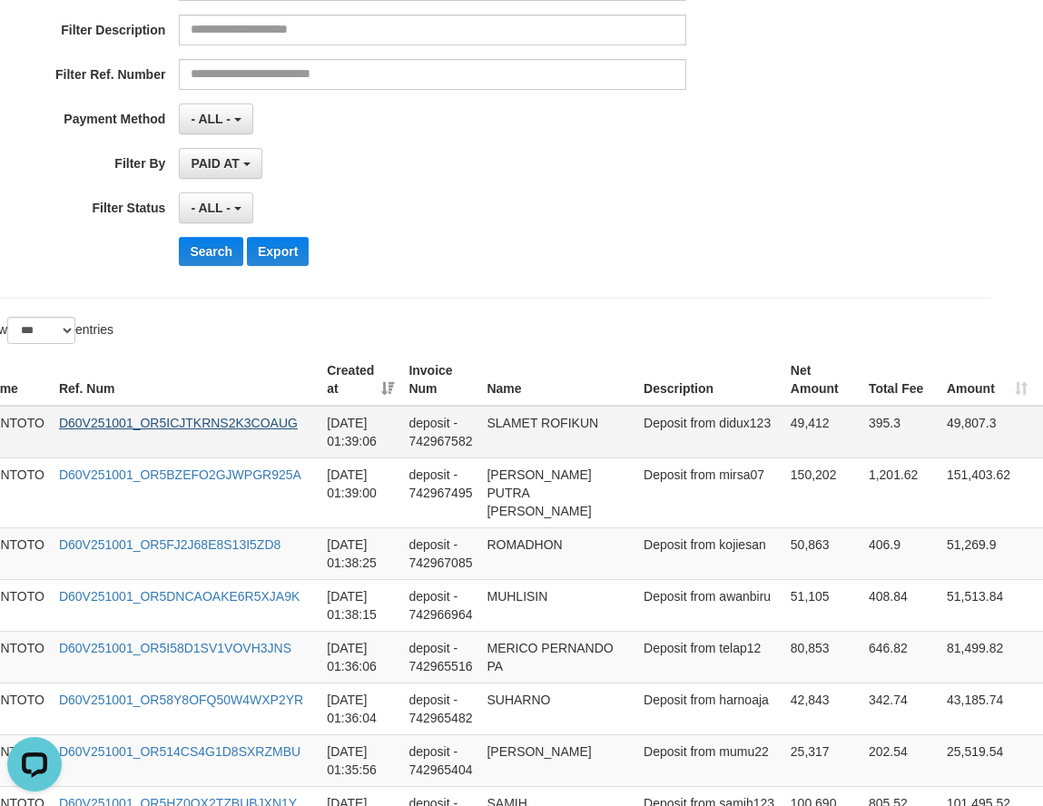
scroll to position [302, 0]
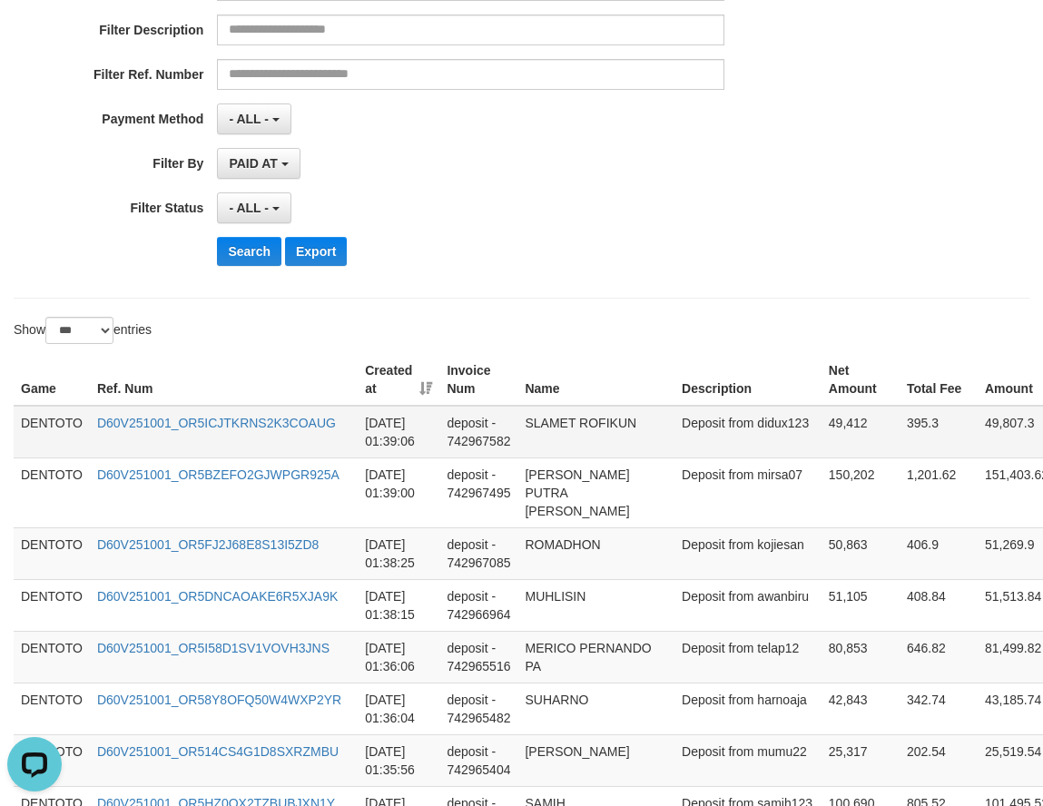
click at [51, 421] on td "DENTOTO" at bounding box center [52, 432] width 76 height 53
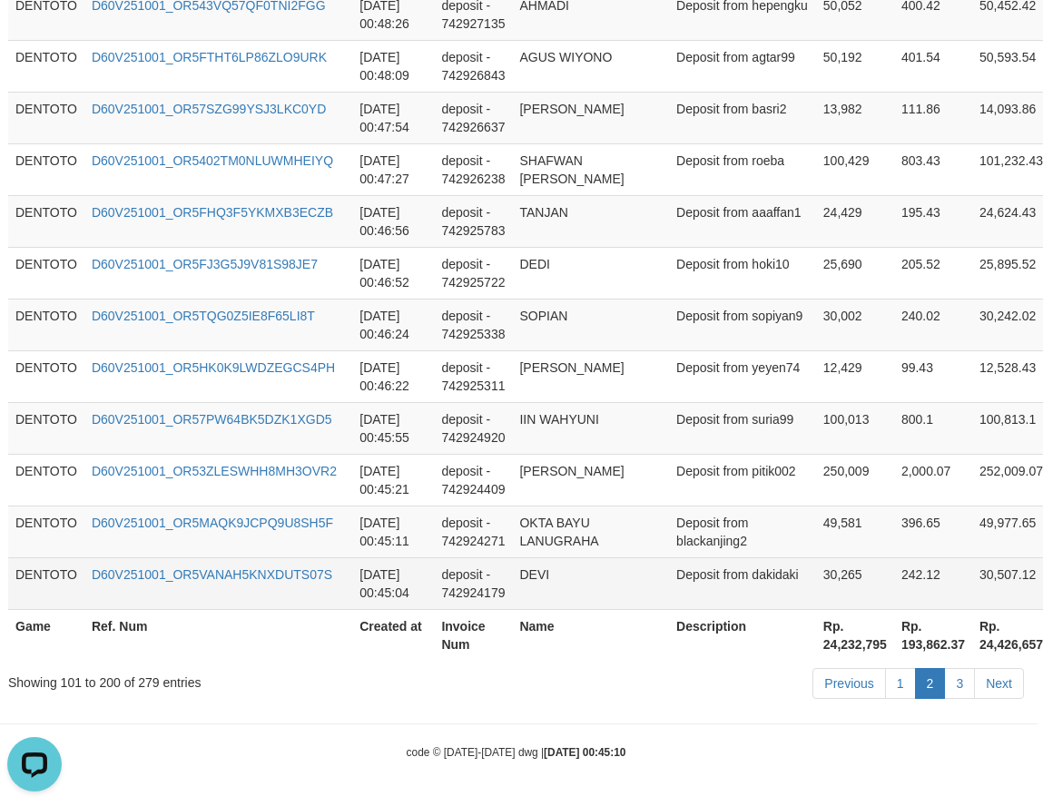
scroll to position [5364, 69]
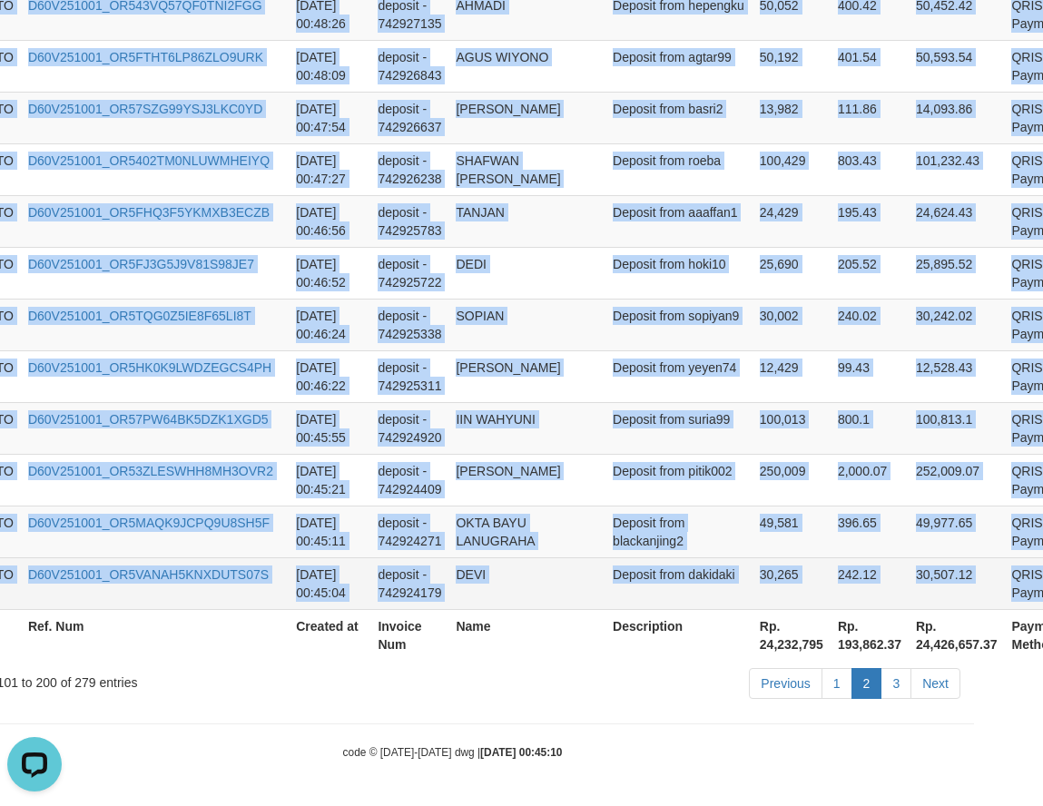
copy tbody "DENTOTO D60V251001_OR5ICJTKRNS2K3COAUG 2025-10-01 01:39:06 deposit - 742967582 …"
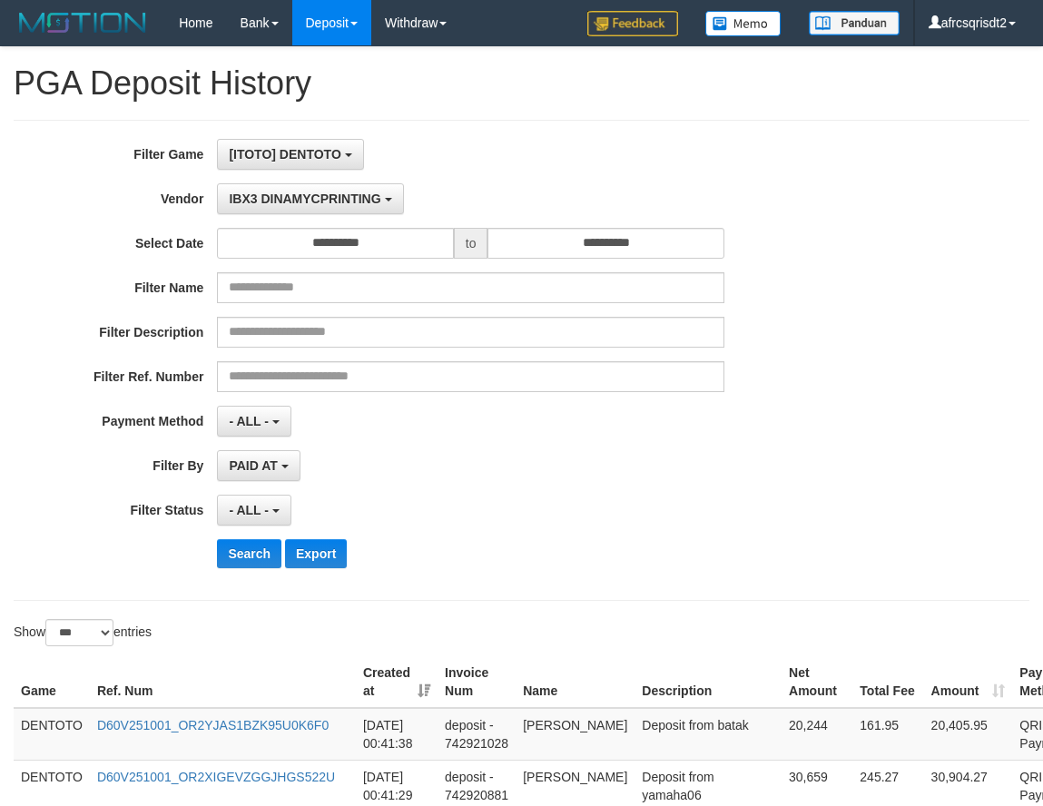
select select "**********"
select select "***"
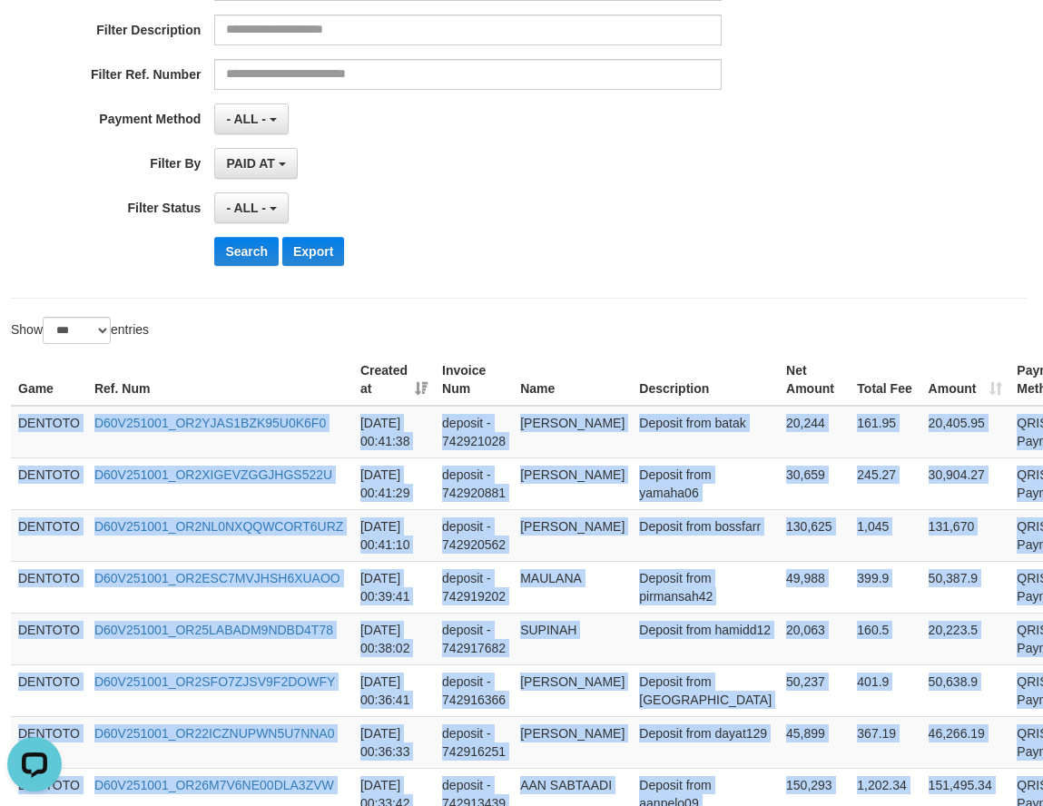
scroll to position [302, 0]
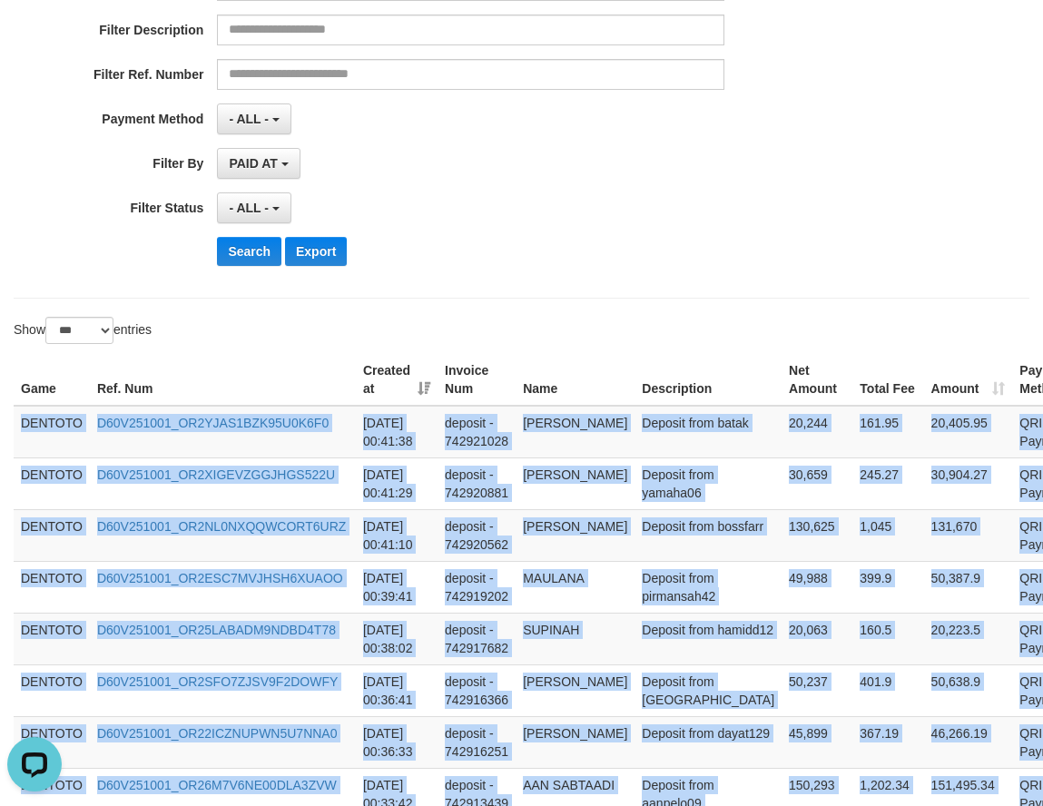
drag, startPoint x: 639, startPoint y: 203, endPoint x: 456, endPoint y: 281, distance: 199.3
click at [639, 208] on div "- ALL - SELECT ALL - ALL - SELECT STATUS PENDING/UNPAID PAID CANCELED EXPIRED" at bounding box center [470, 207] width 507 height 31
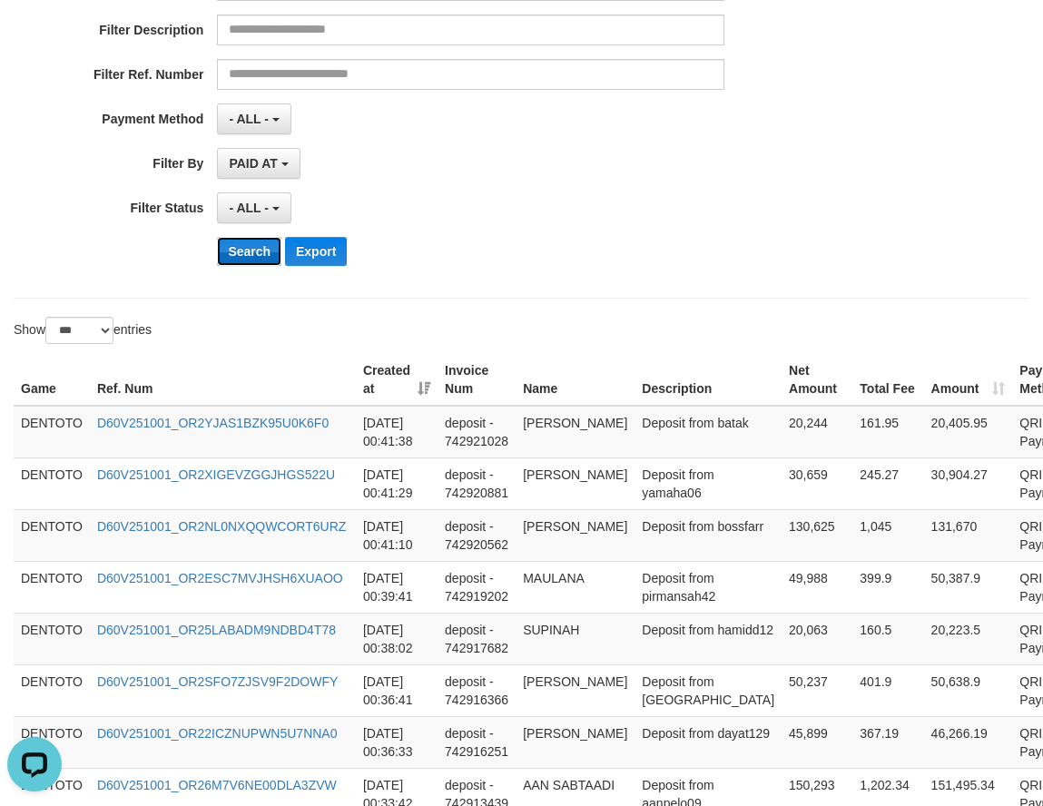
click at [251, 247] on button "Search" at bounding box center [249, 251] width 64 height 29
click at [67, 414] on td "DENTOTO" at bounding box center [52, 432] width 76 height 53
click at [67, 413] on td "DENTOTO" at bounding box center [52, 432] width 76 height 53
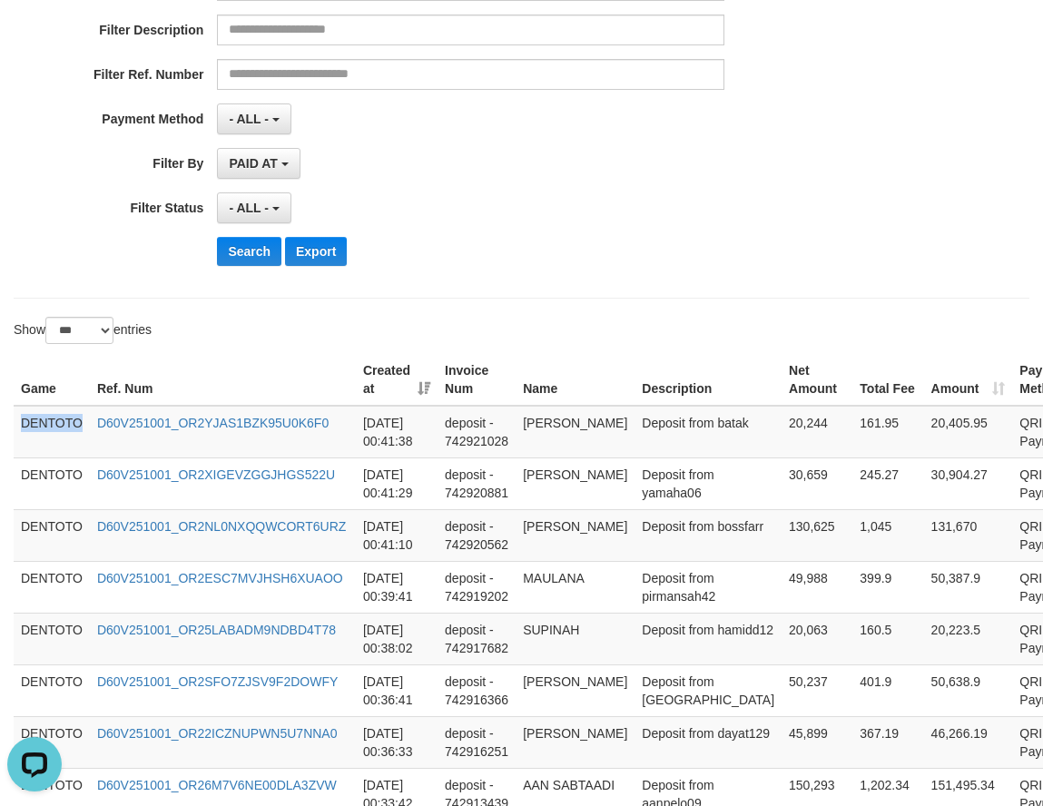
scroll to position [1100, 0]
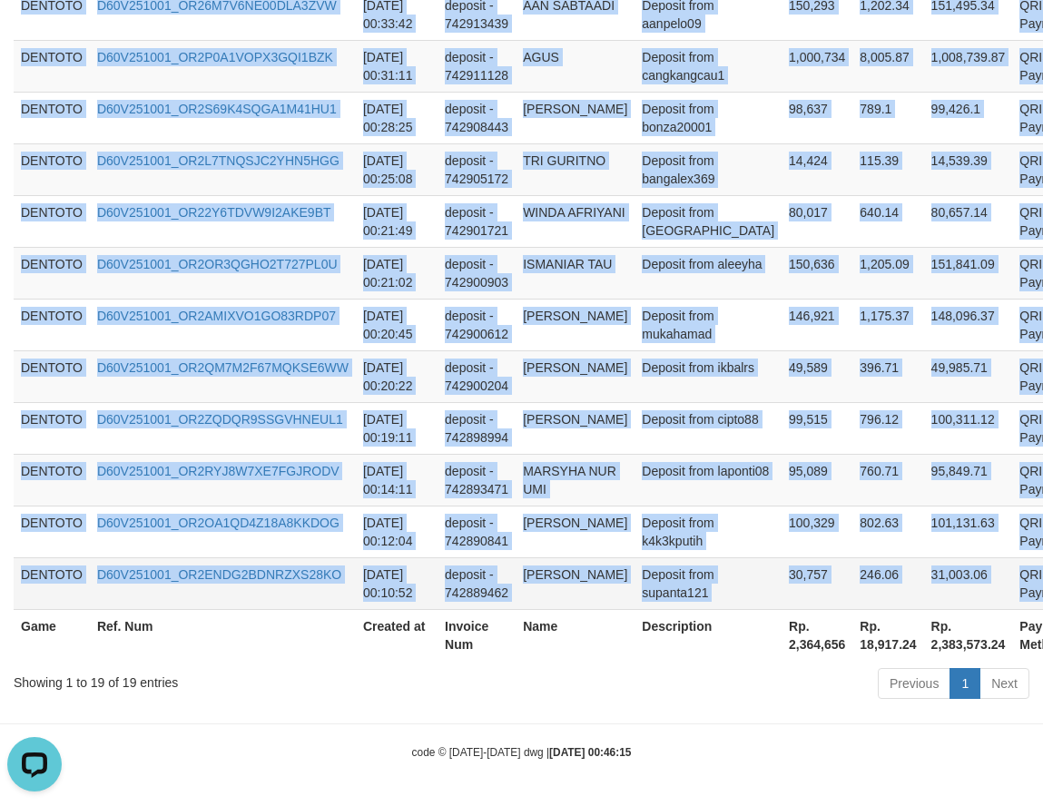
drag, startPoint x: 1002, startPoint y: 575, endPoint x: 1018, endPoint y: 608, distance: 36.1
click at [1018, 608] on tr "DENTOTO D60V251001_OR2ENDG2BDNRZXS28KO 2025-10-01 00:10:52 deposit - 742889462 …" at bounding box center [574, 583] width 1120 height 52
copy tbody "DENTOTO D60V251001_OR2YJAS1BZK95U0K6F0 2025-10-01 00:41:38 deposit - 742921028 …"
click at [782, 374] on td "49,589" at bounding box center [817, 376] width 71 height 52
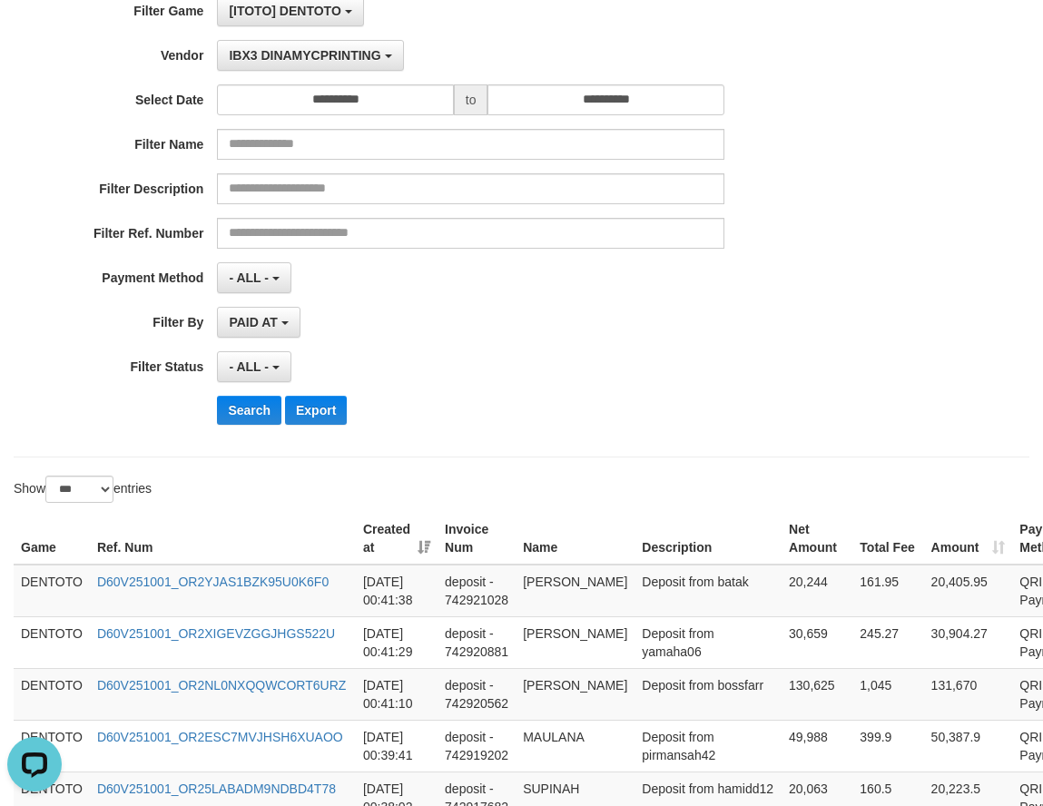
scroll to position [302, 0]
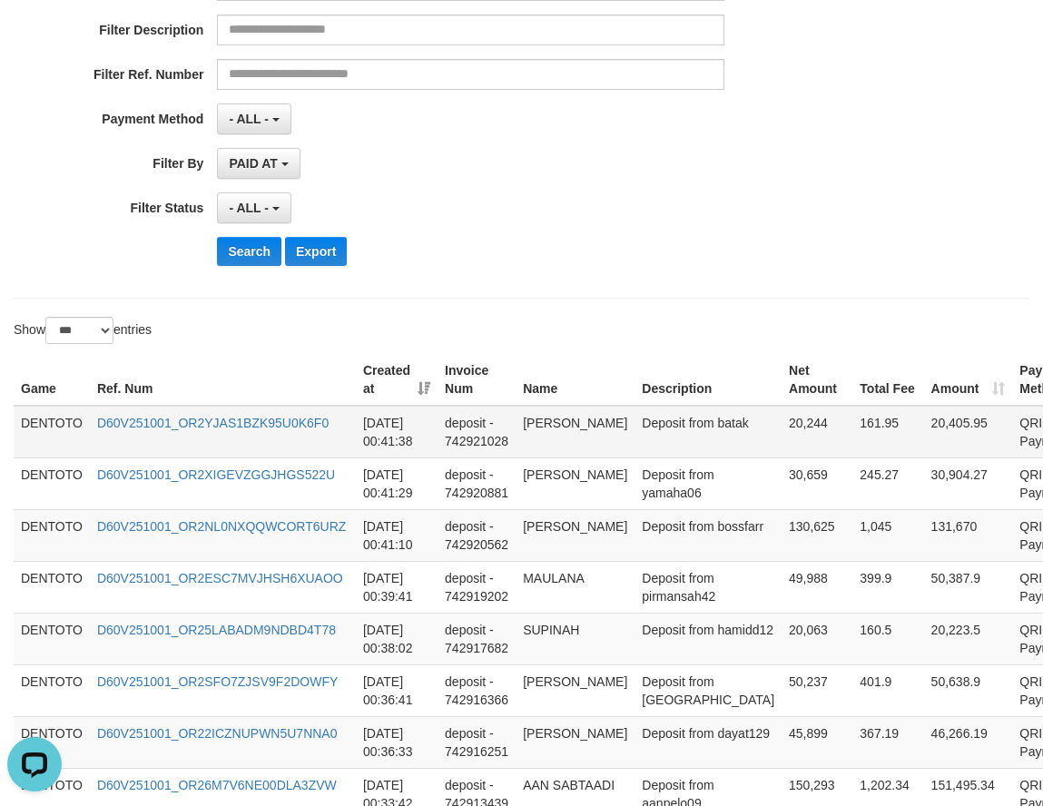
click at [54, 414] on td "DENTOTO" at bounding box center [52, 432] width 76 height 53
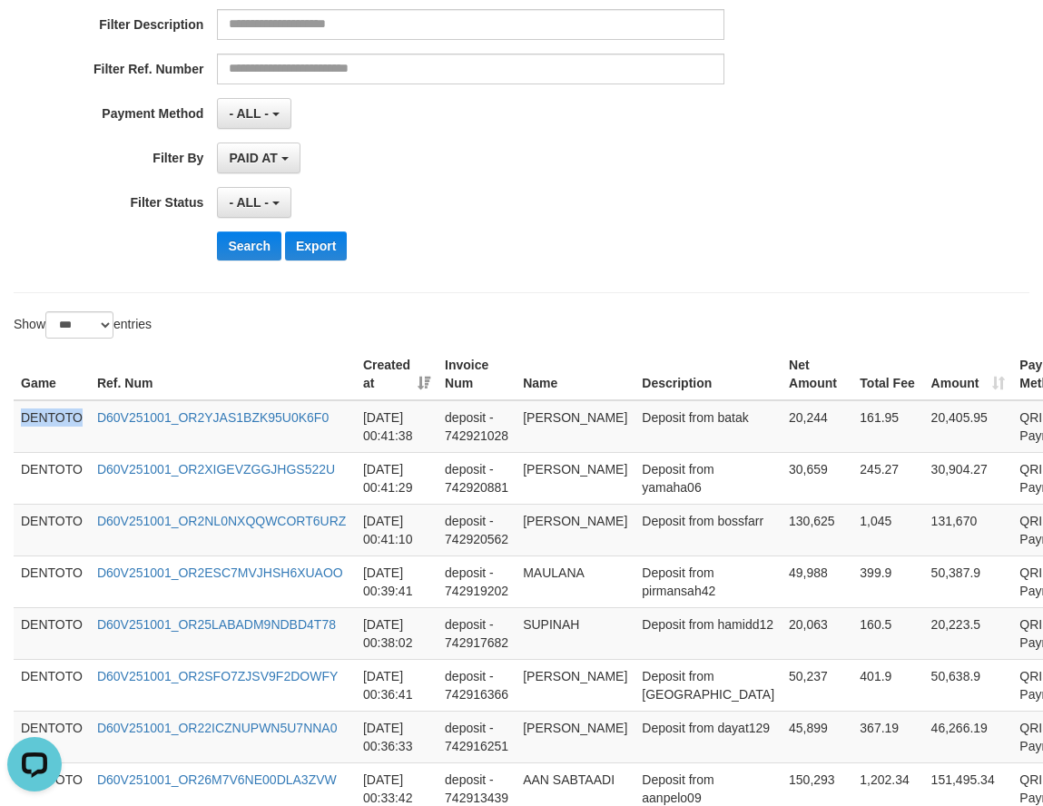
scroll to position [1100, 0]
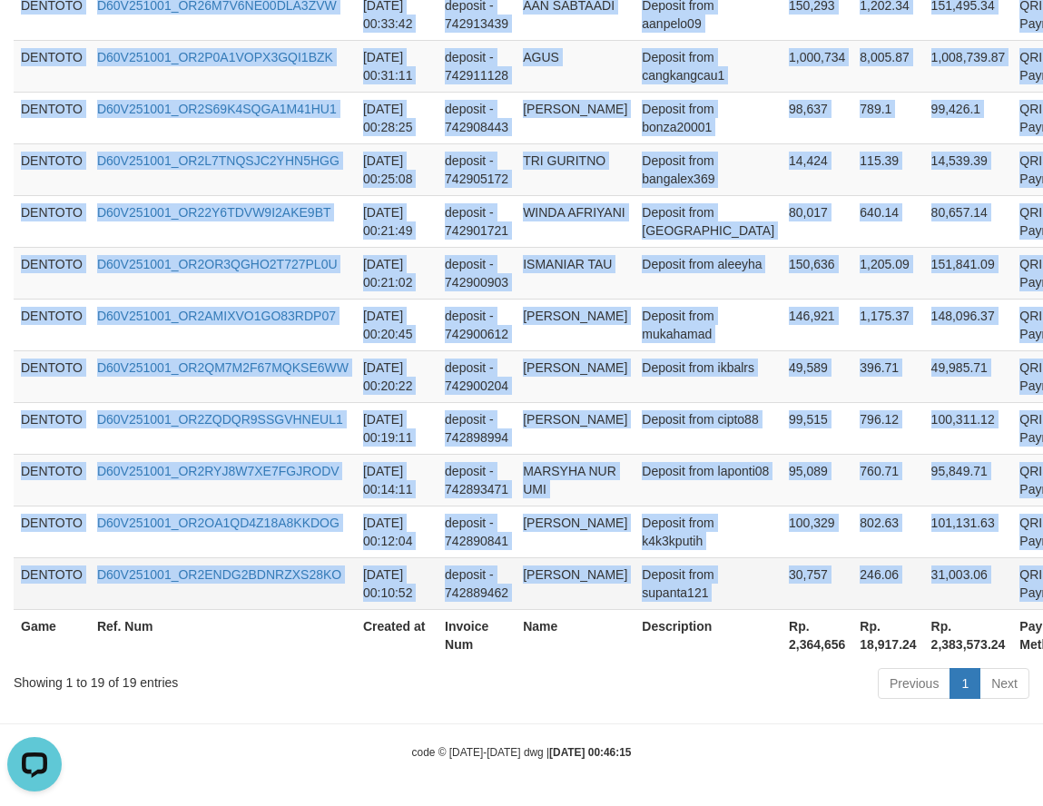
copy tbody "DENTOTO D60V251001_OR2YJAS1BZK95U0K6F0 2025-10-01 00:41:38 deposit - 742921028 …"
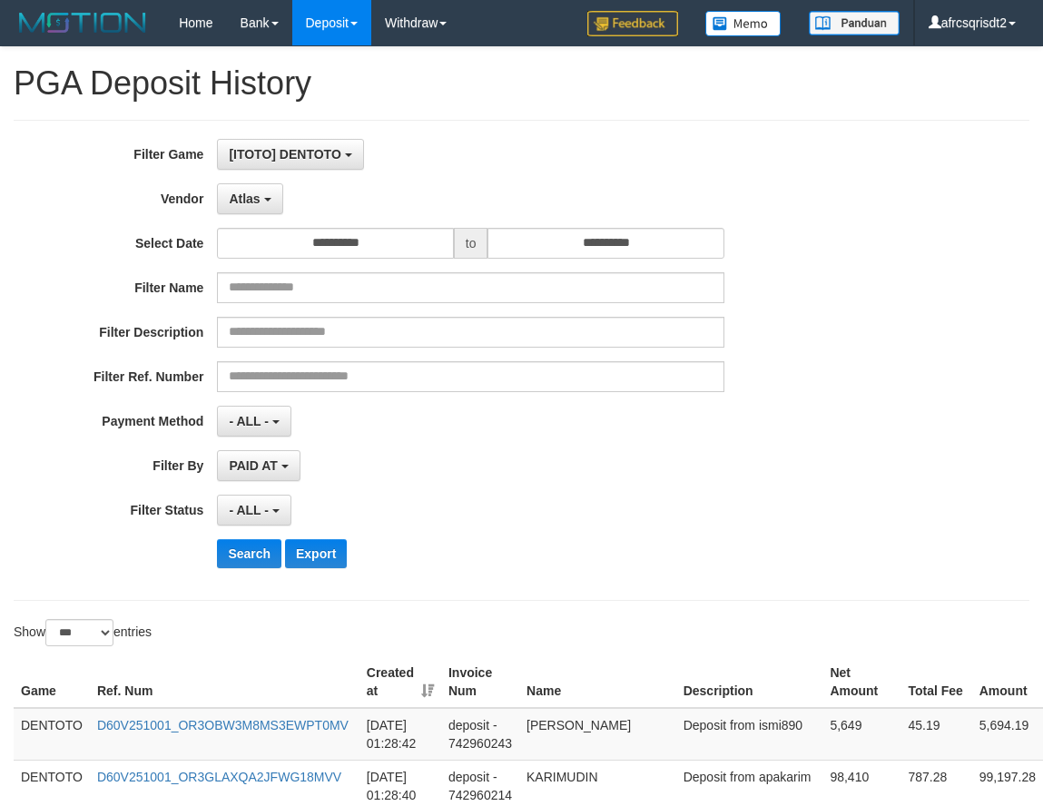
select select "**********"
select select "***"
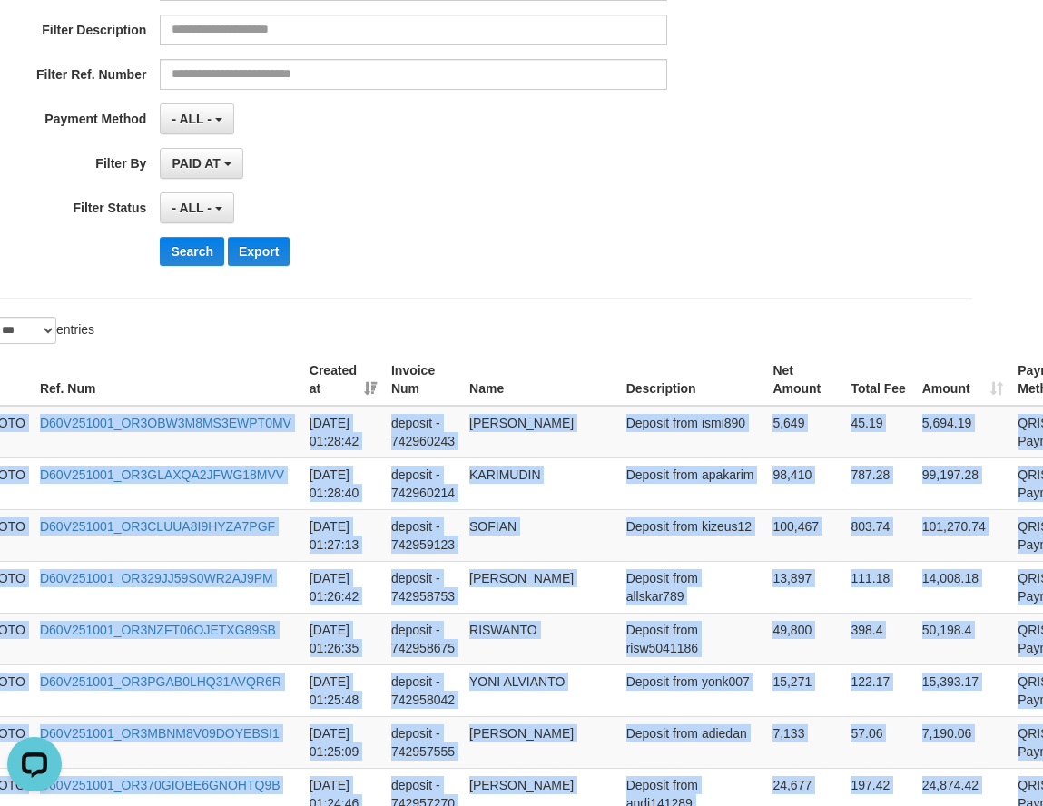
scroll to position [16, 0]
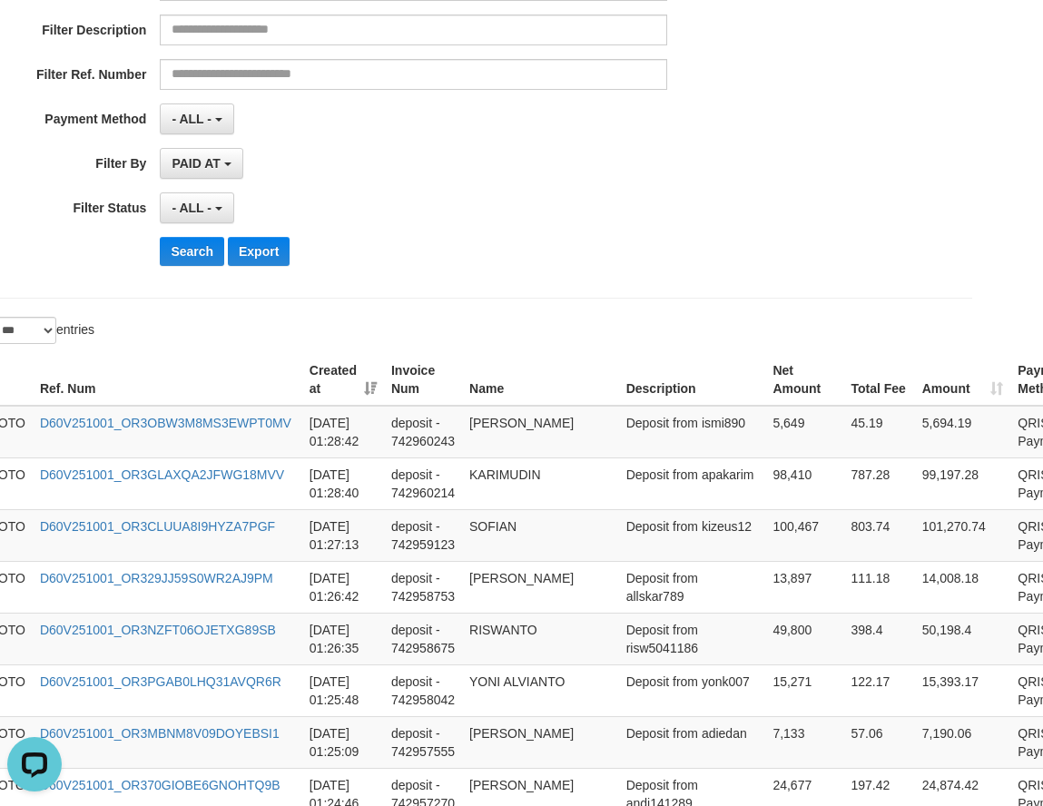
drag, startPoint x: 503, startPoint y: 235, endPoint x: 358, endPoint y: 293, distance: 156.4
click at [503, 234] on div "**********" at bounding box center [378, 58] width 870 height 443
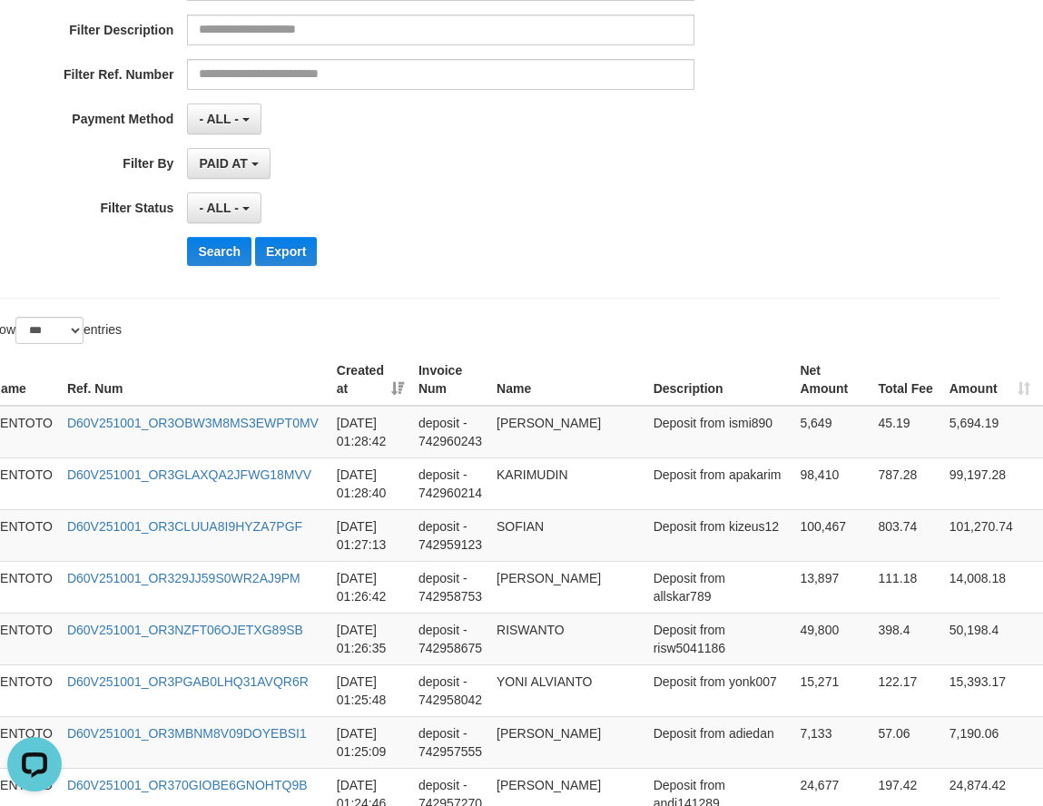
scroll to position [302, 0]
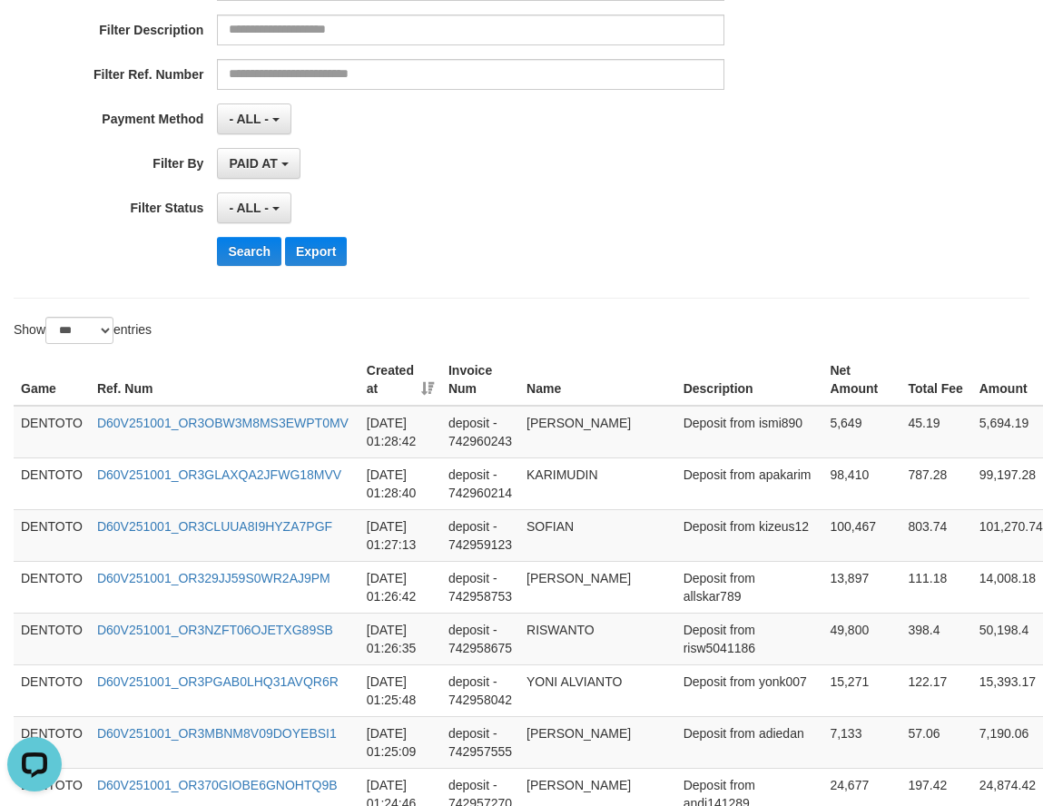
drag, startPoint x: 254, startPoint y: 329, endPoint x: 251, endPoint y: 271, distance: 57.3
click at [253, 323] on div "Show ** ** ** *** entries" at bounding box center [261, 333] width 495 height 32
click at [251, 250] on button "Search" at bounding box center [249, 251] width 64 height 29
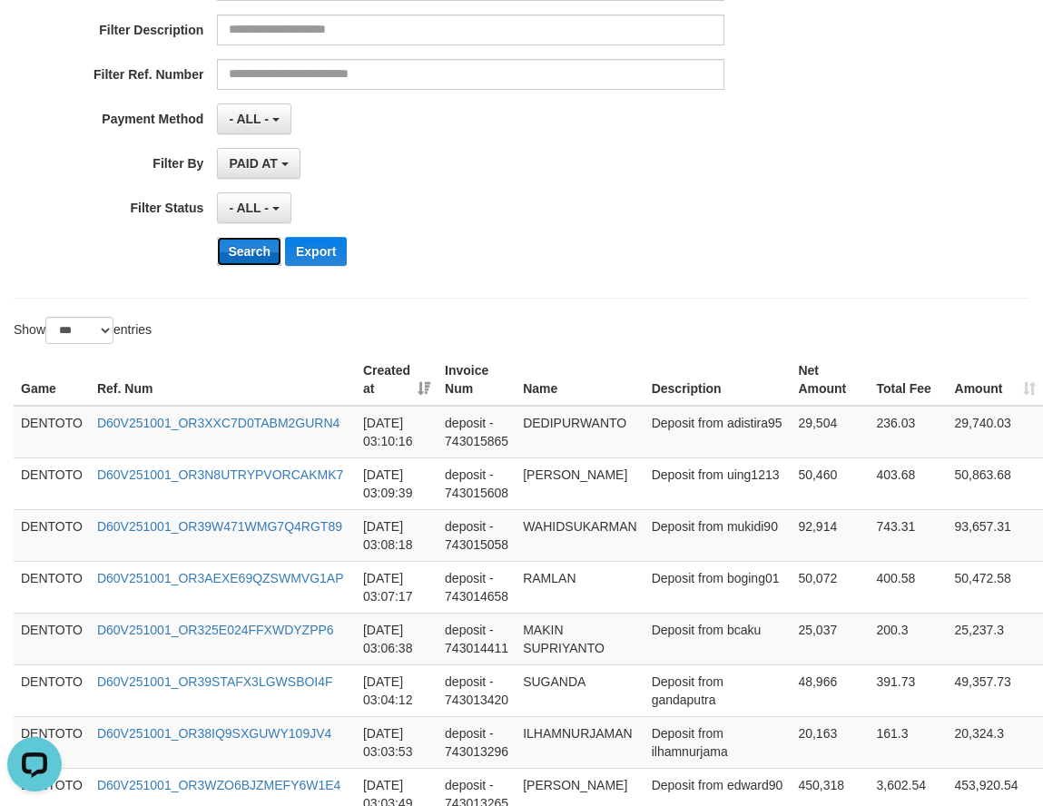
click at [251, 250] on button "Search" at bounding box center [249, 251] width 64 height 29
click at [61, 423] on td "DENTOTO" at bounding box center [52, 432] width 76 height 53
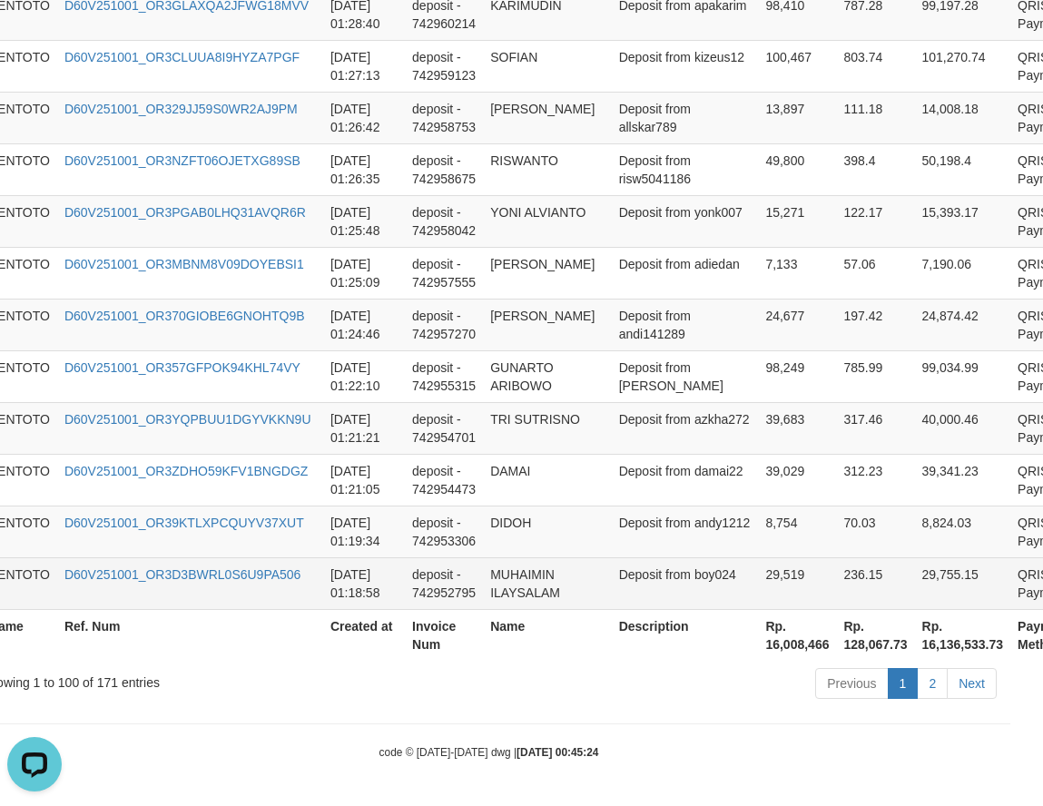
scroll to position [5309, 68]
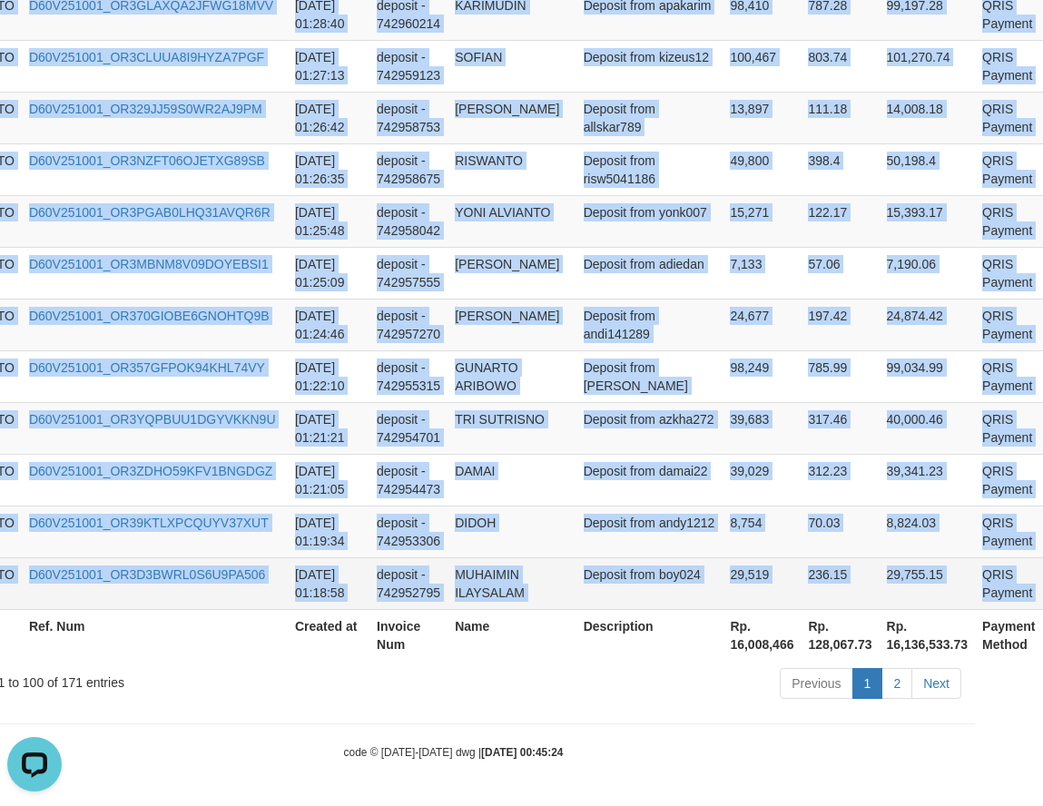
copy tbody "DENTOTO D60V251001_OR3XXC7D0TABM2GURN4 [DATE] 03:10:16 deposit - 743015865 DEDI…"
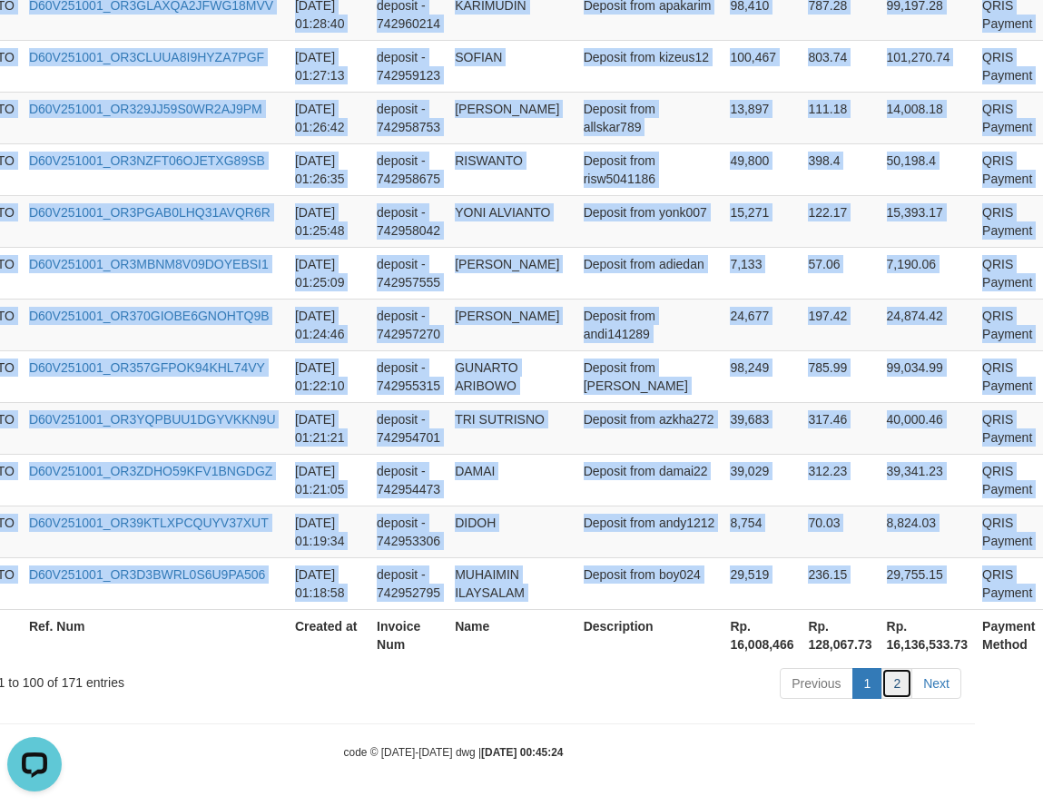
click at [903, 685] on link "2" at bounding box center [896, 683] width 31 height 31
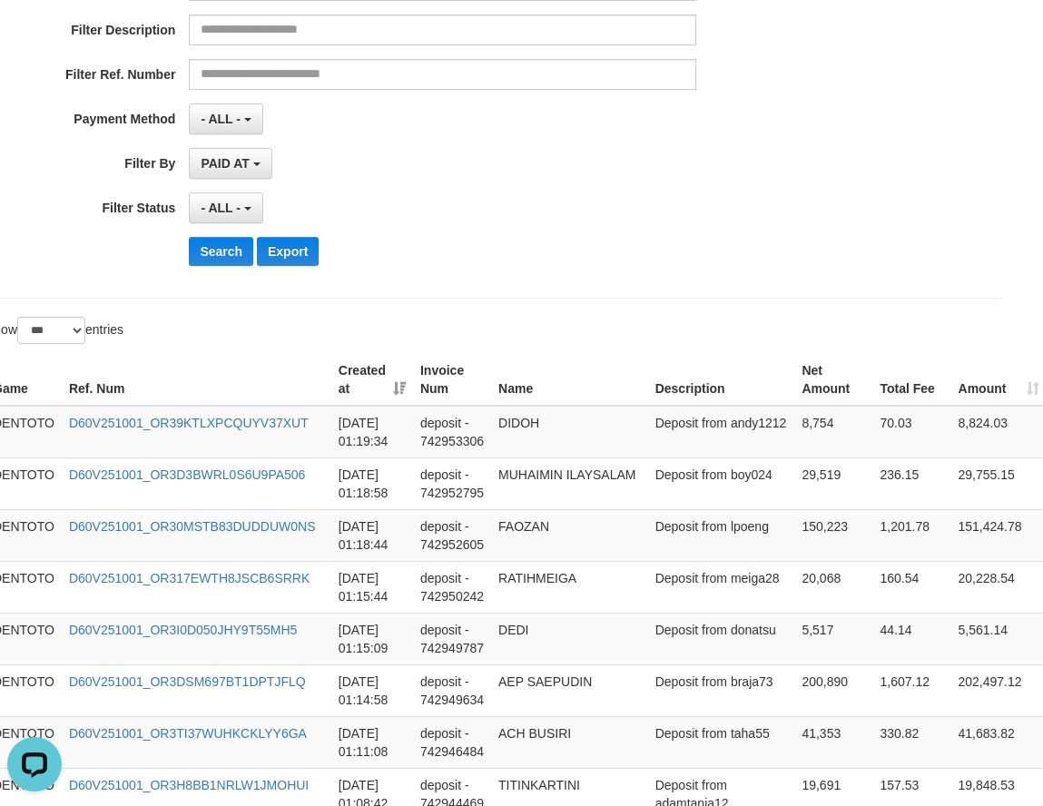
scroll to position [302, 0]
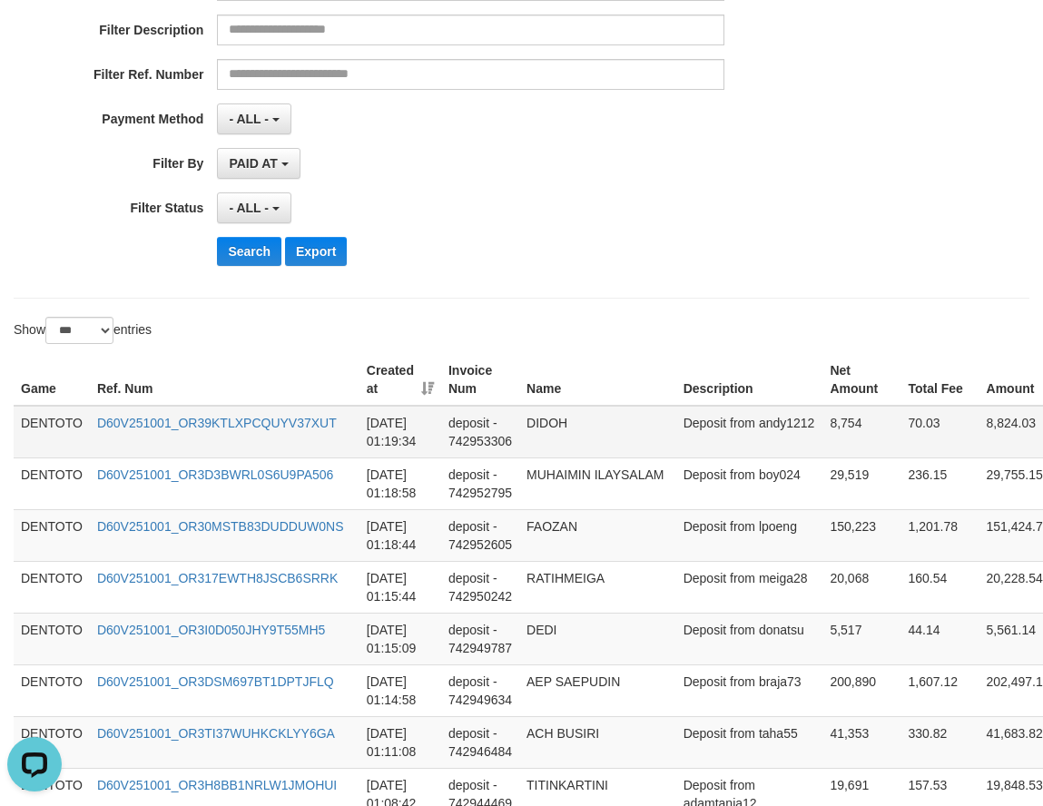
click at [36, 430] on td "DENTOTO" at bounding box center [52, 432] width 76 height 53
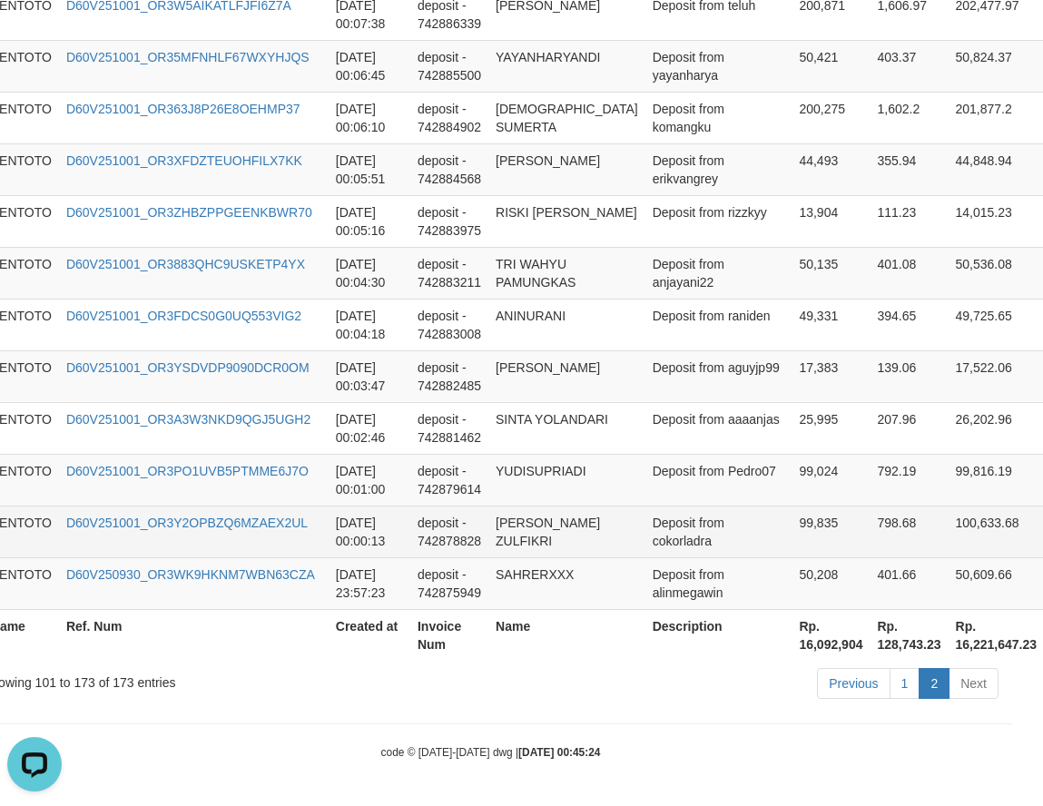
scroll to position [3948, 64]
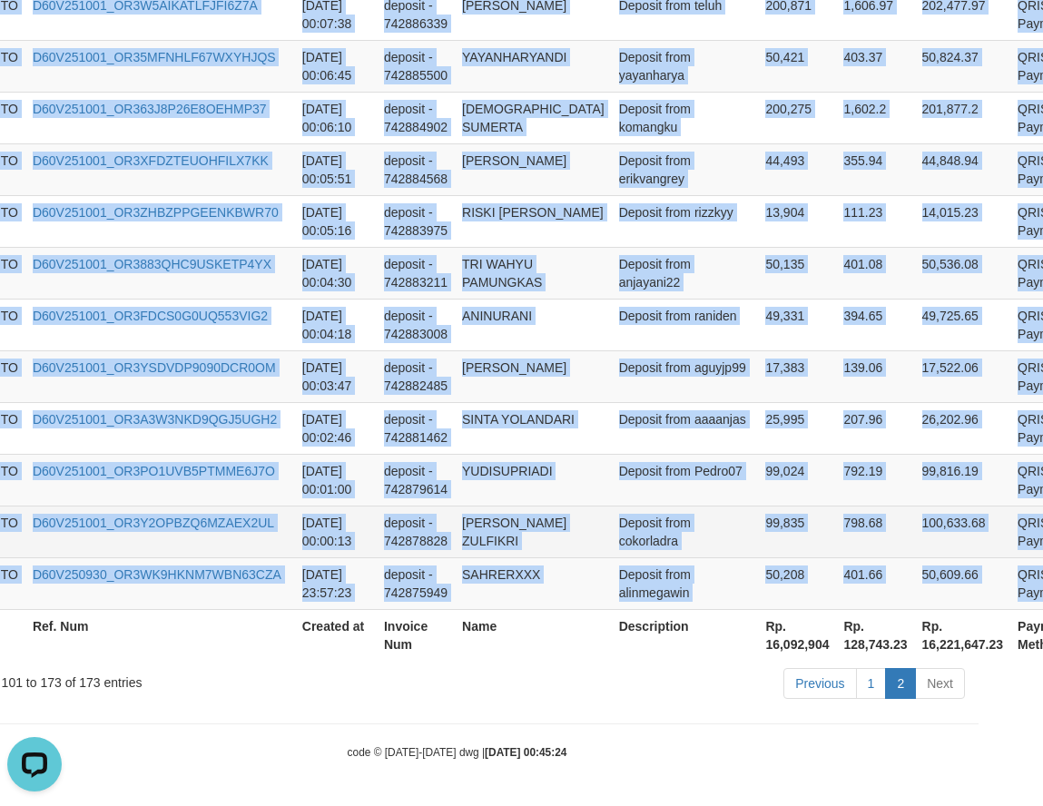
copy tbody "DENTOTO D60V251001_OR39KTLXPCQUYV37XUT [DATE] 01:19:34 deposit - 742953306 DIDO…"
